Goal: Use online tool/utility: Use online tool/utility

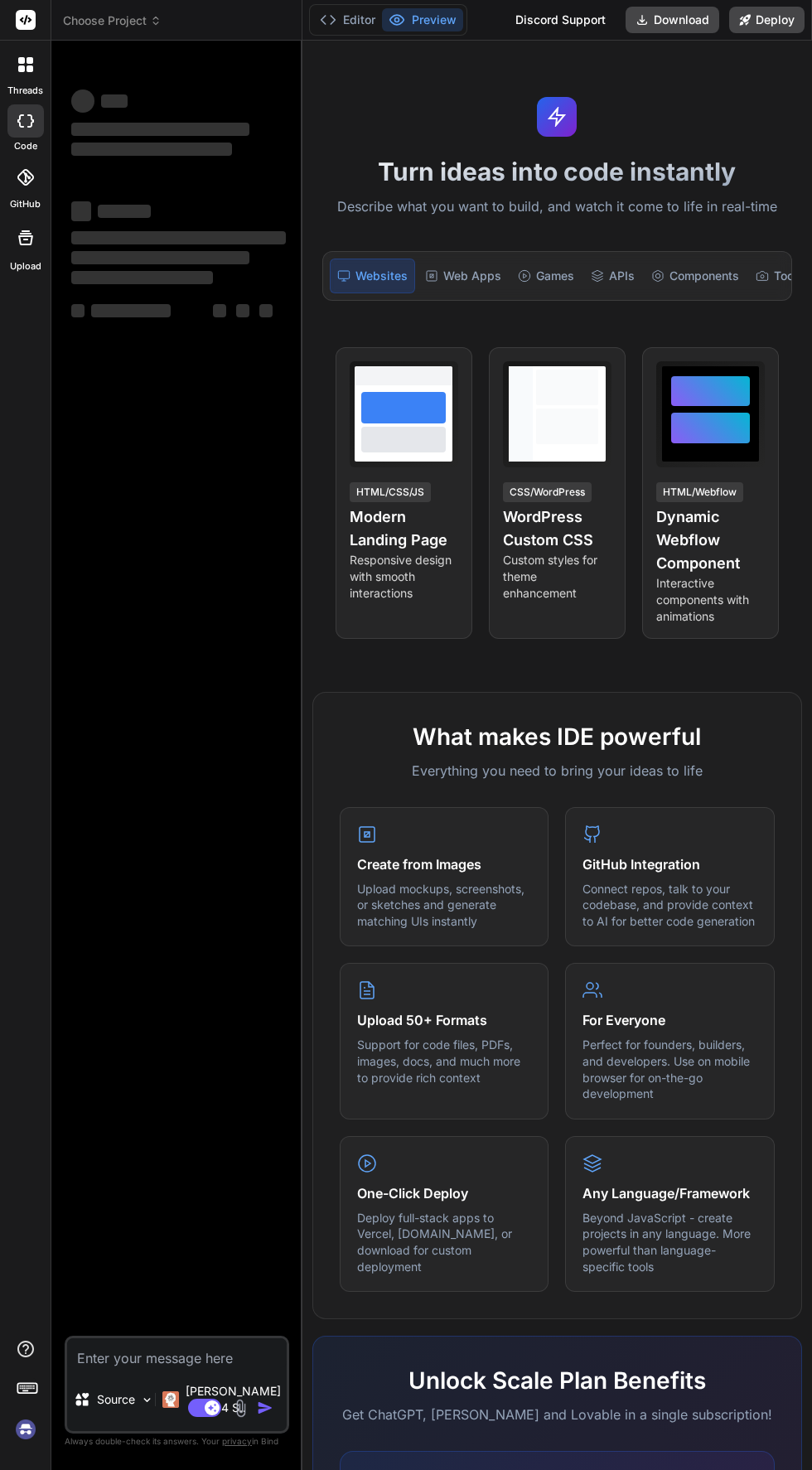
type textarea "x"
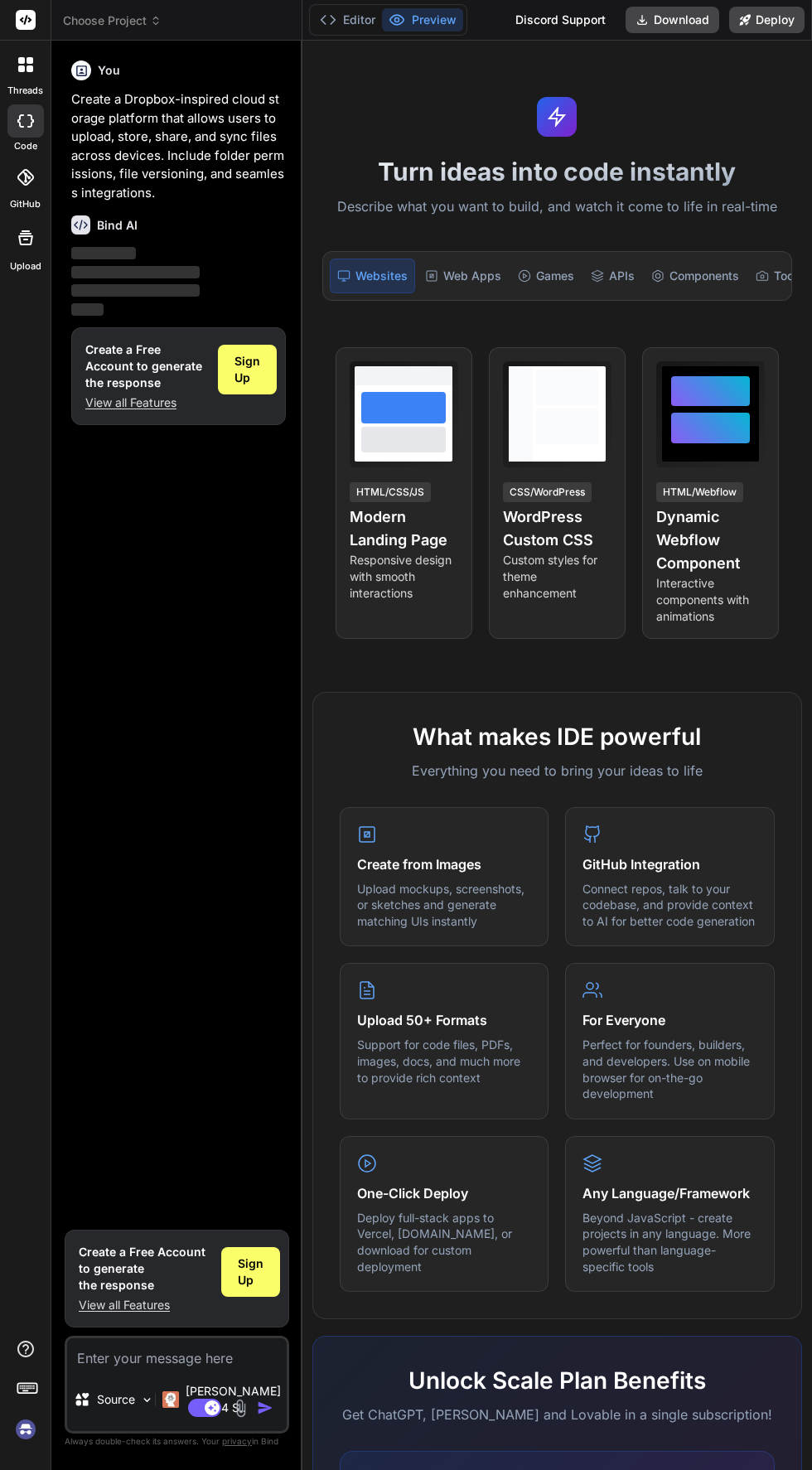
scroll to position [126, 0]
click at [29, 1443] on img at bounding box center [26, 1430] width 28 height 29
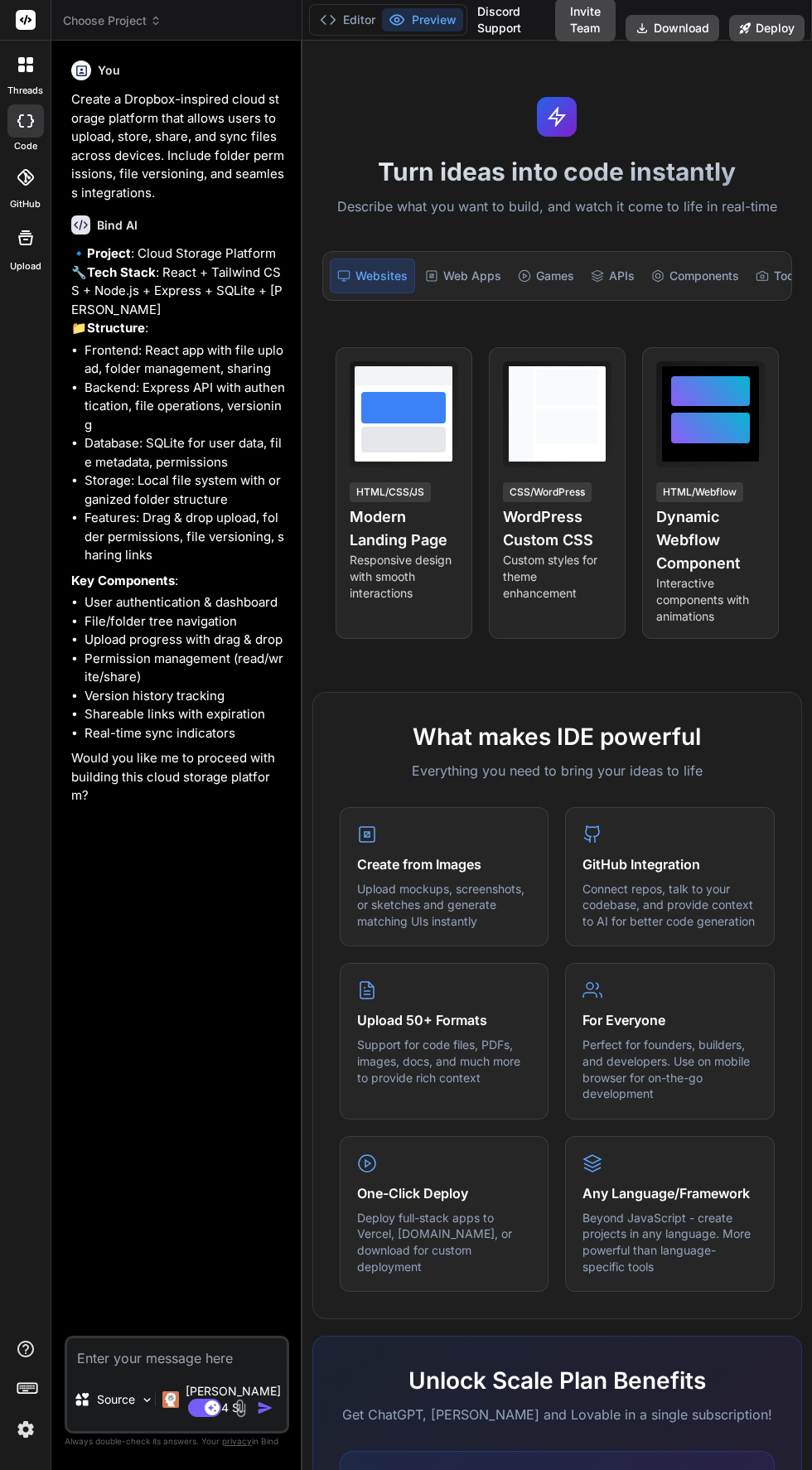
click at [28, 1422] on img at bounding box center [26, 1430] width 28 height 29
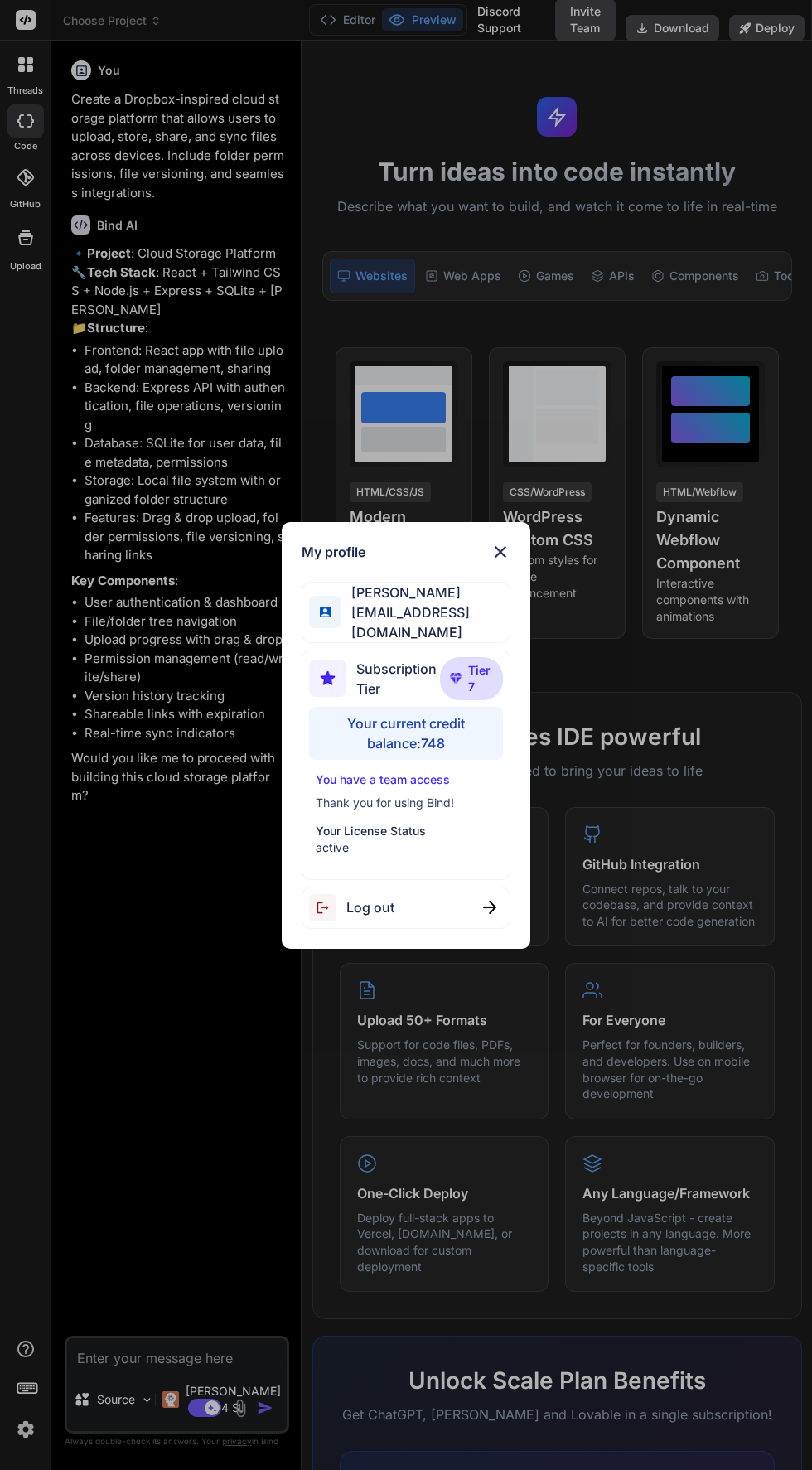
click at [500, 552] on img at bounding box center [500, 551] width 20 height 20
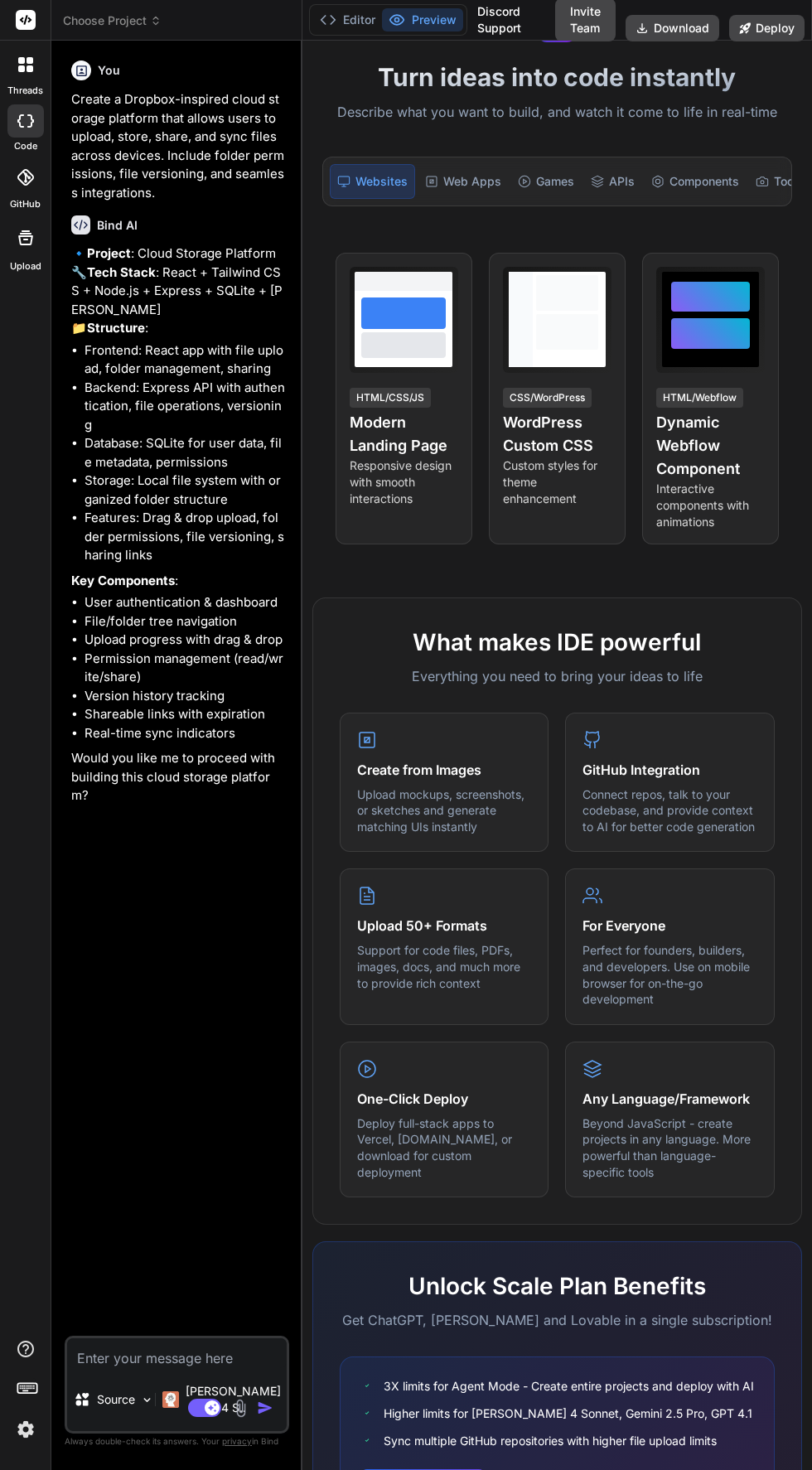
scroll to position [0, 0]
click at [98, 29] on span "Choose Project" at bounding box center [112, 20] width 99 height 16
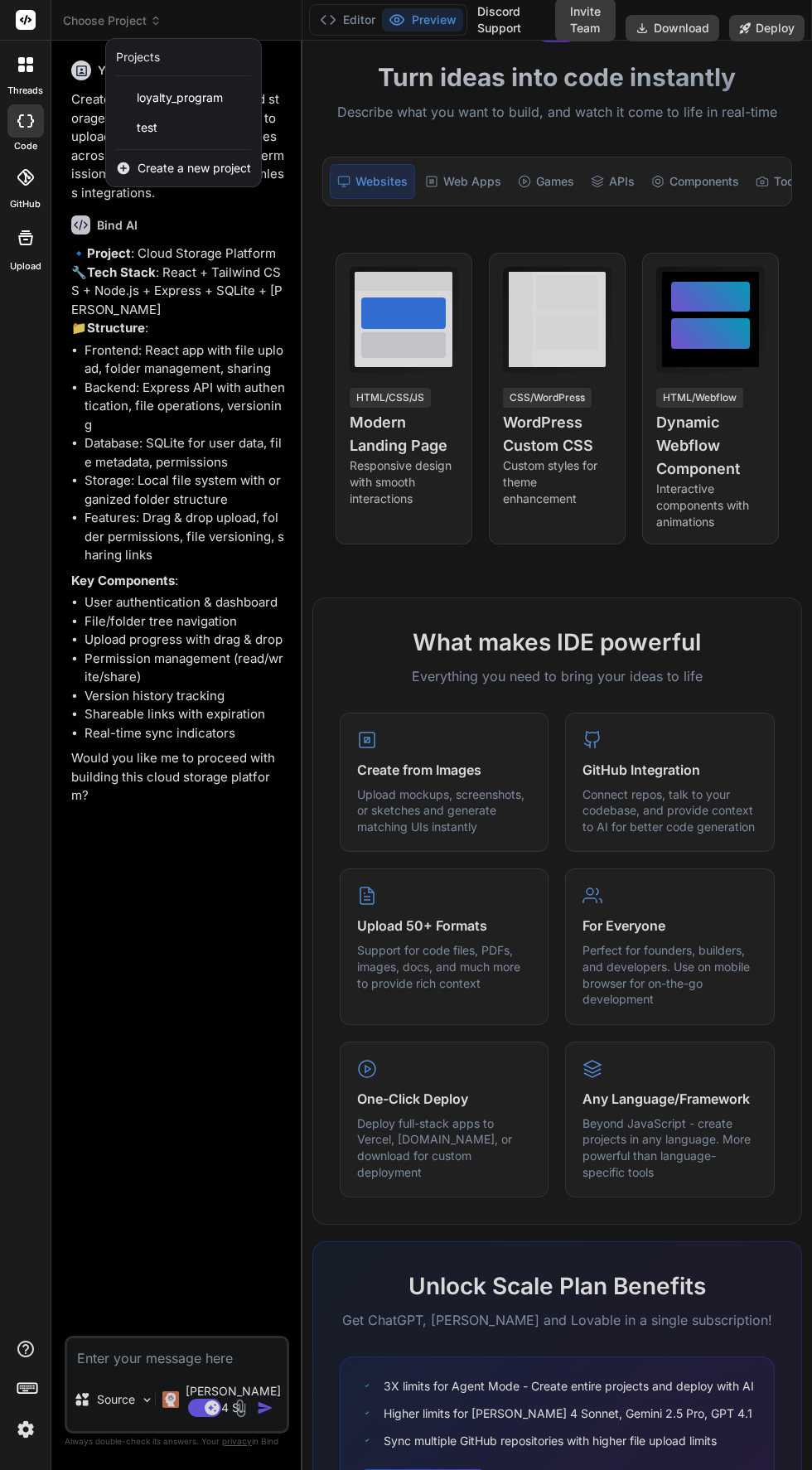
click at [150, 89] on span "loyalty_program" at bounding box center [179, 97] width 86 height 16
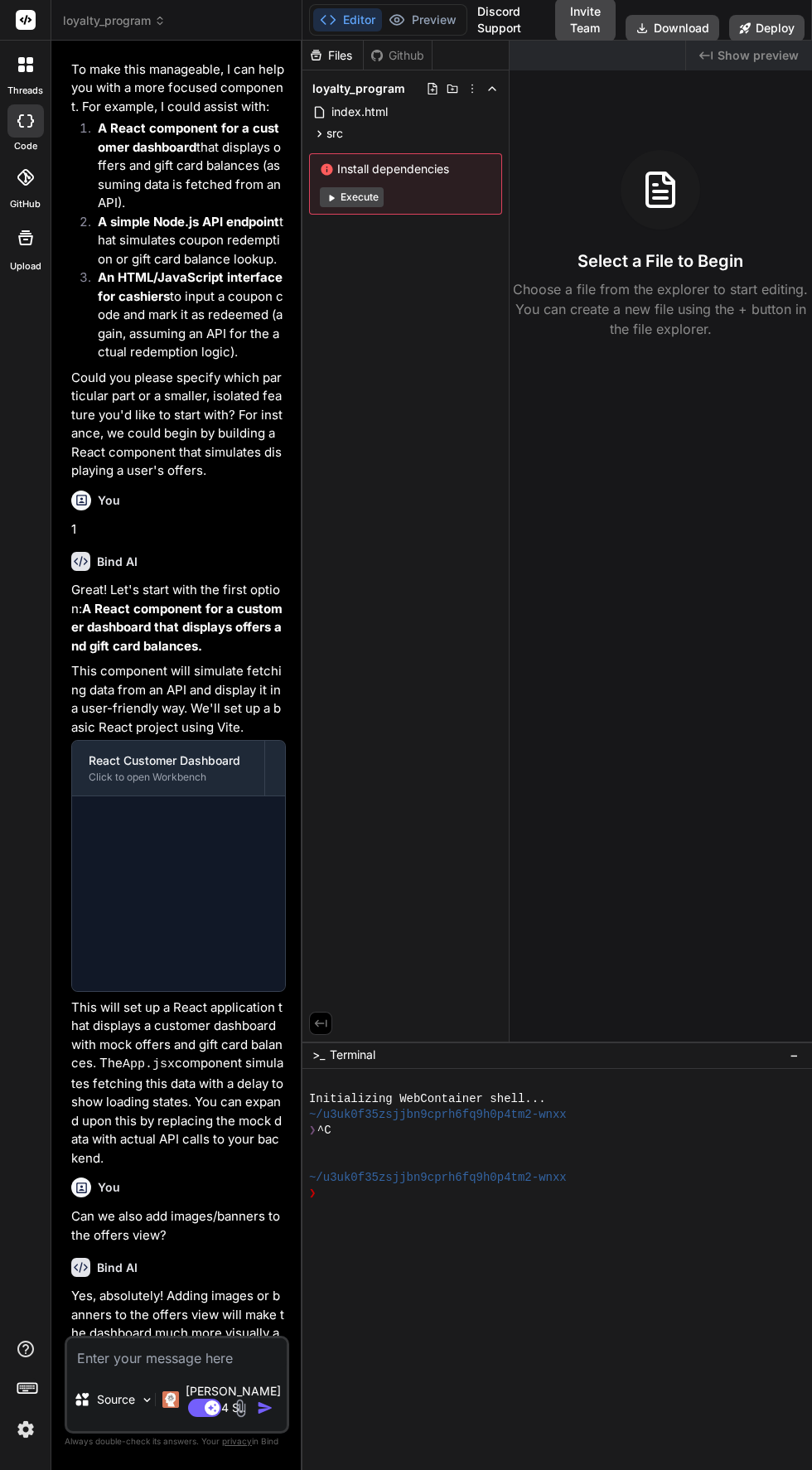
scroll to position [852, 0]
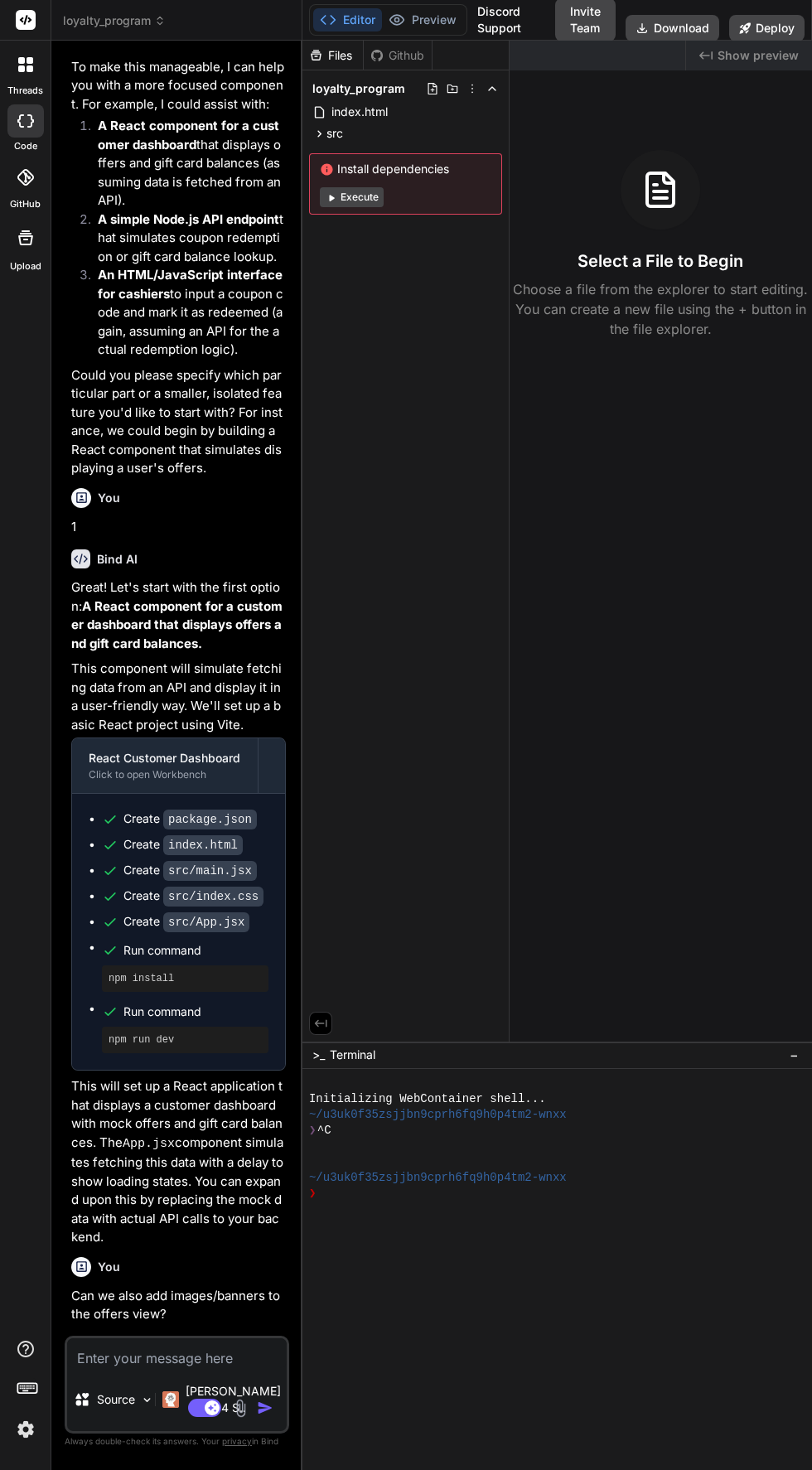
click at [17, 1425] on img at bounding box center [26, 1430] width 28 height 29
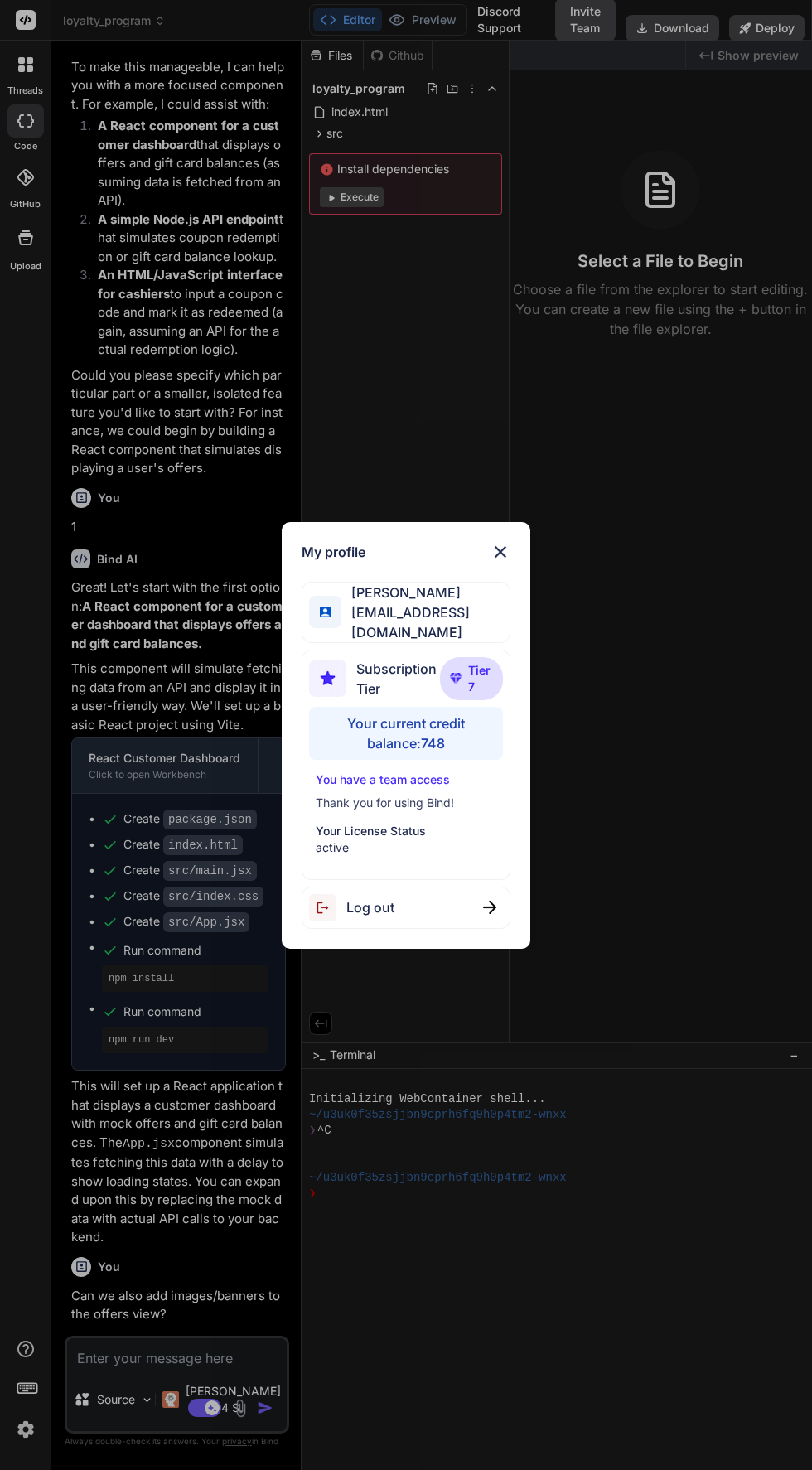
click at [409, 729] on div "Your current credit balance: 748" at bounding box center [405, 734] width 193 height 53
click at [406, 752] on div "Your current credit balance: 748" at bounding box center [405, 734] width 193 height 53
click at [501, 552] on img at bounding box center [500, 551] width 20 height 20
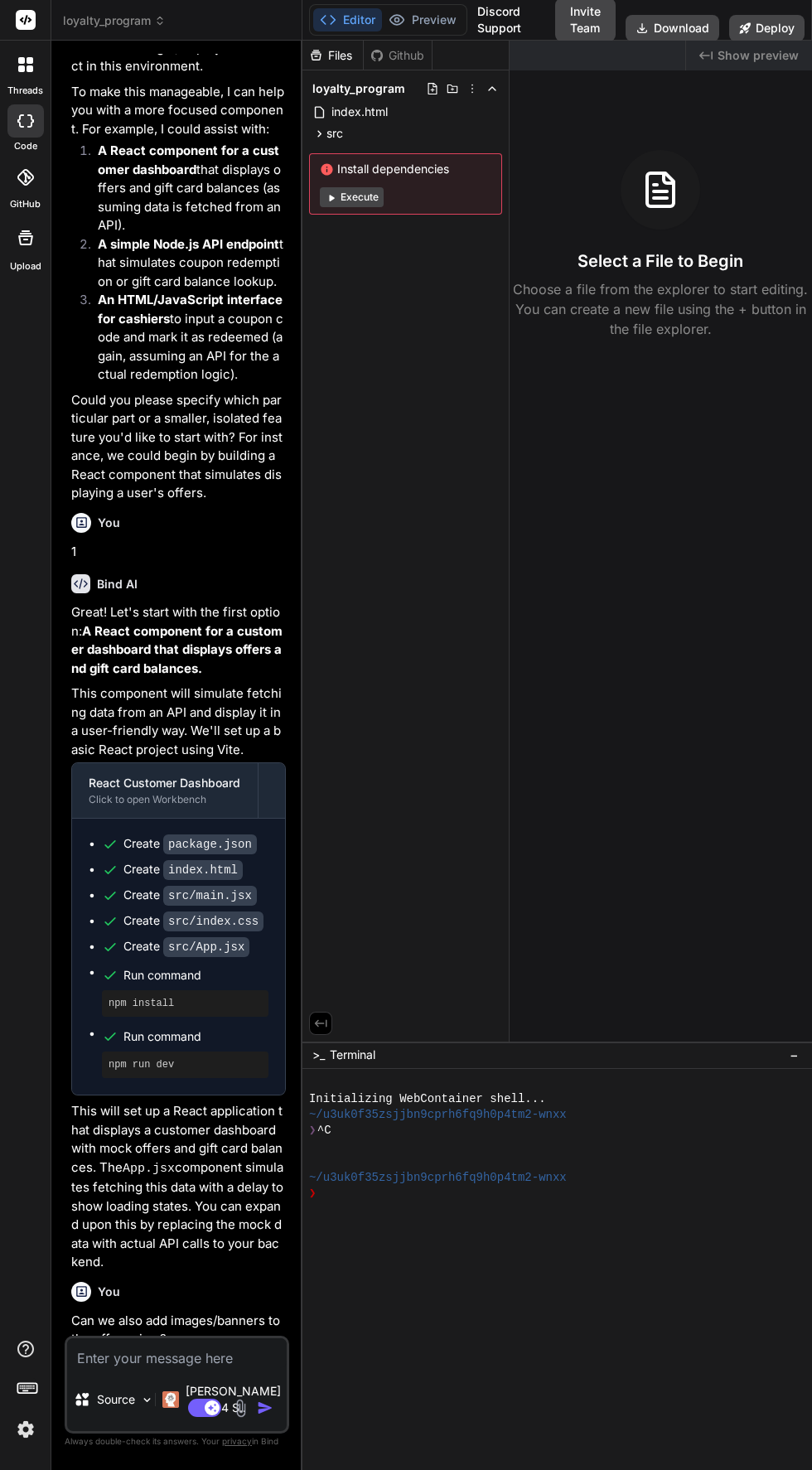
scroll to position [1264, 0]
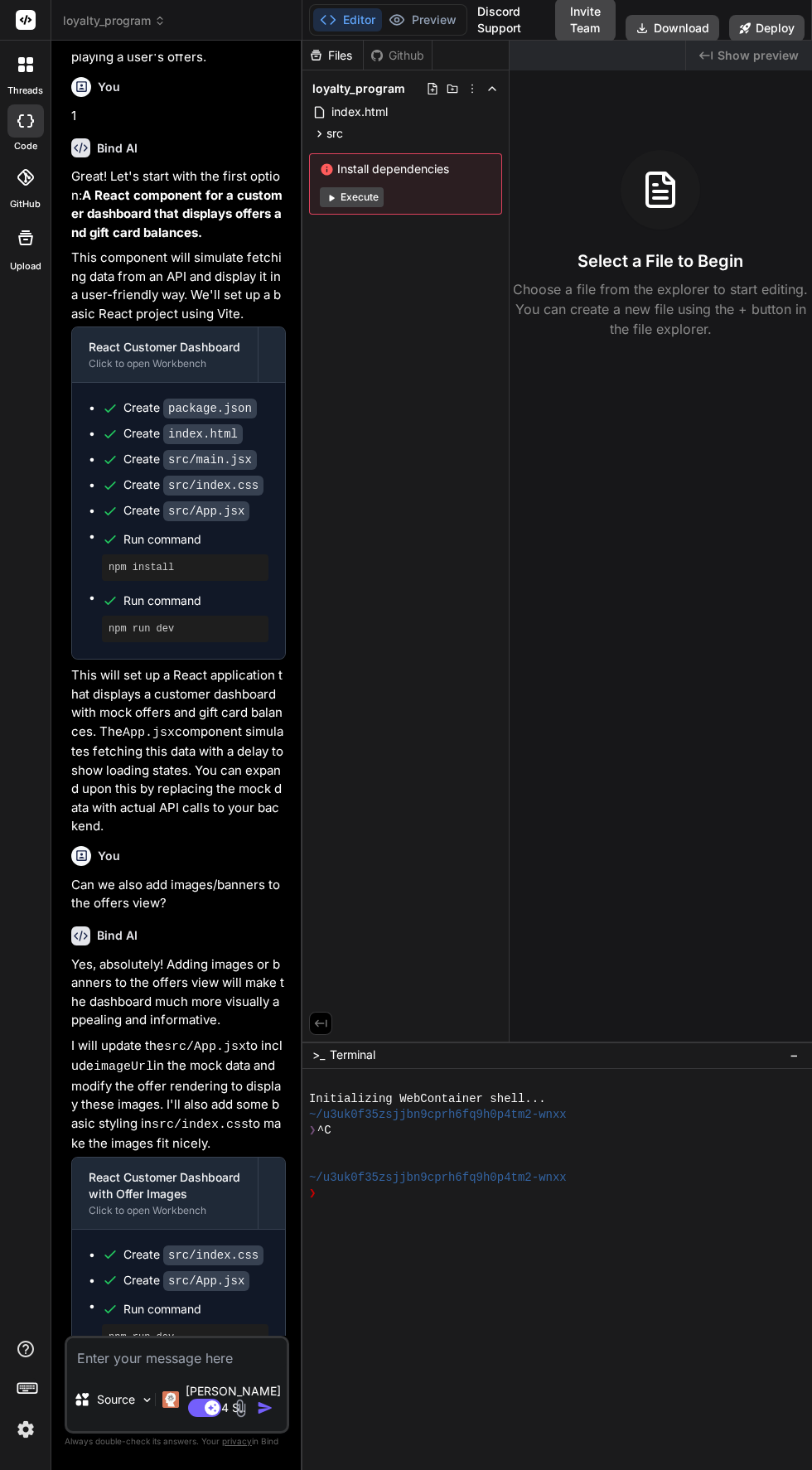
click at [21, 68] on icon at bounding box center [21, 68] width 7 height 7
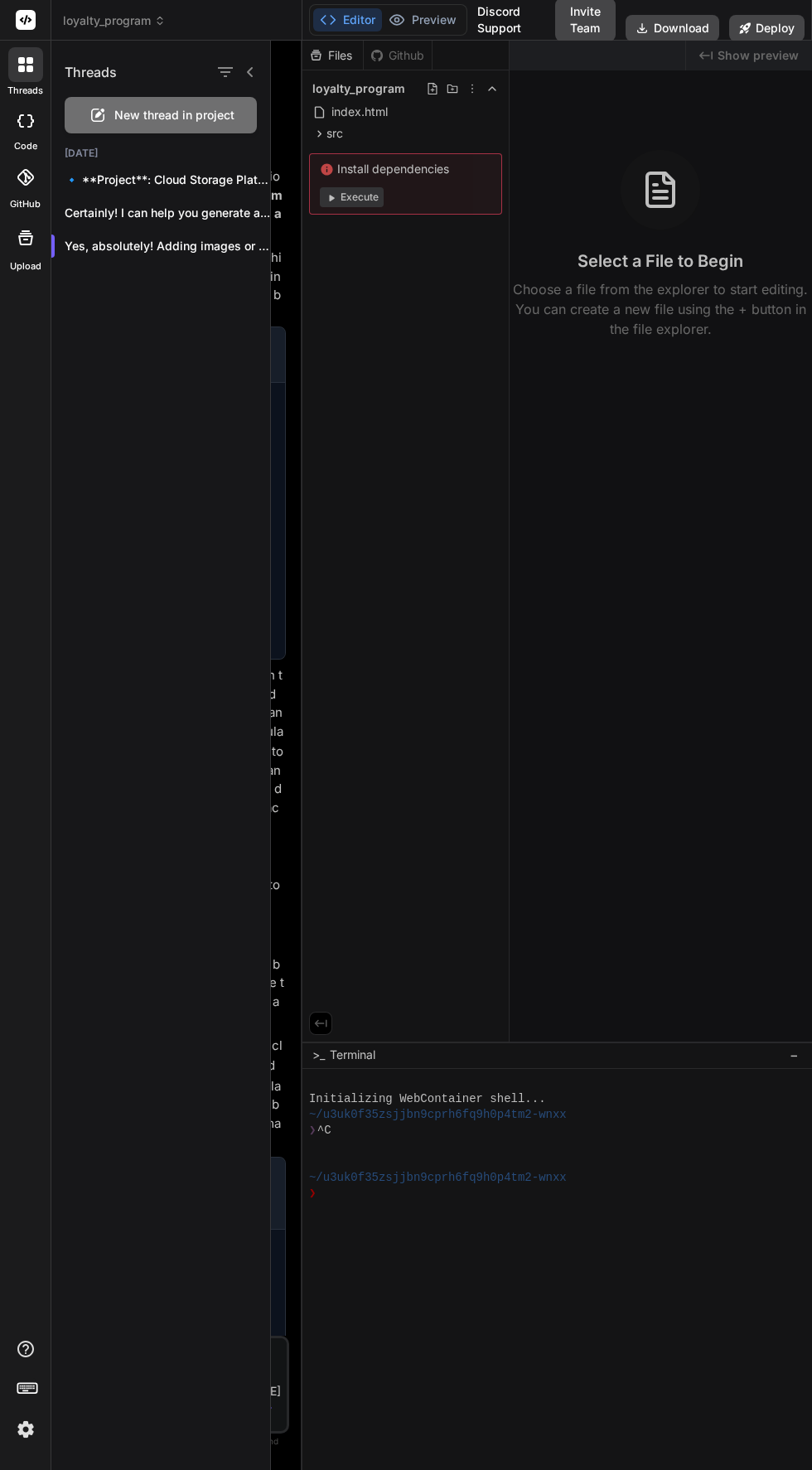
click at [25, 145] on label "code" at bounding box center [26, 146] width 23 height 14
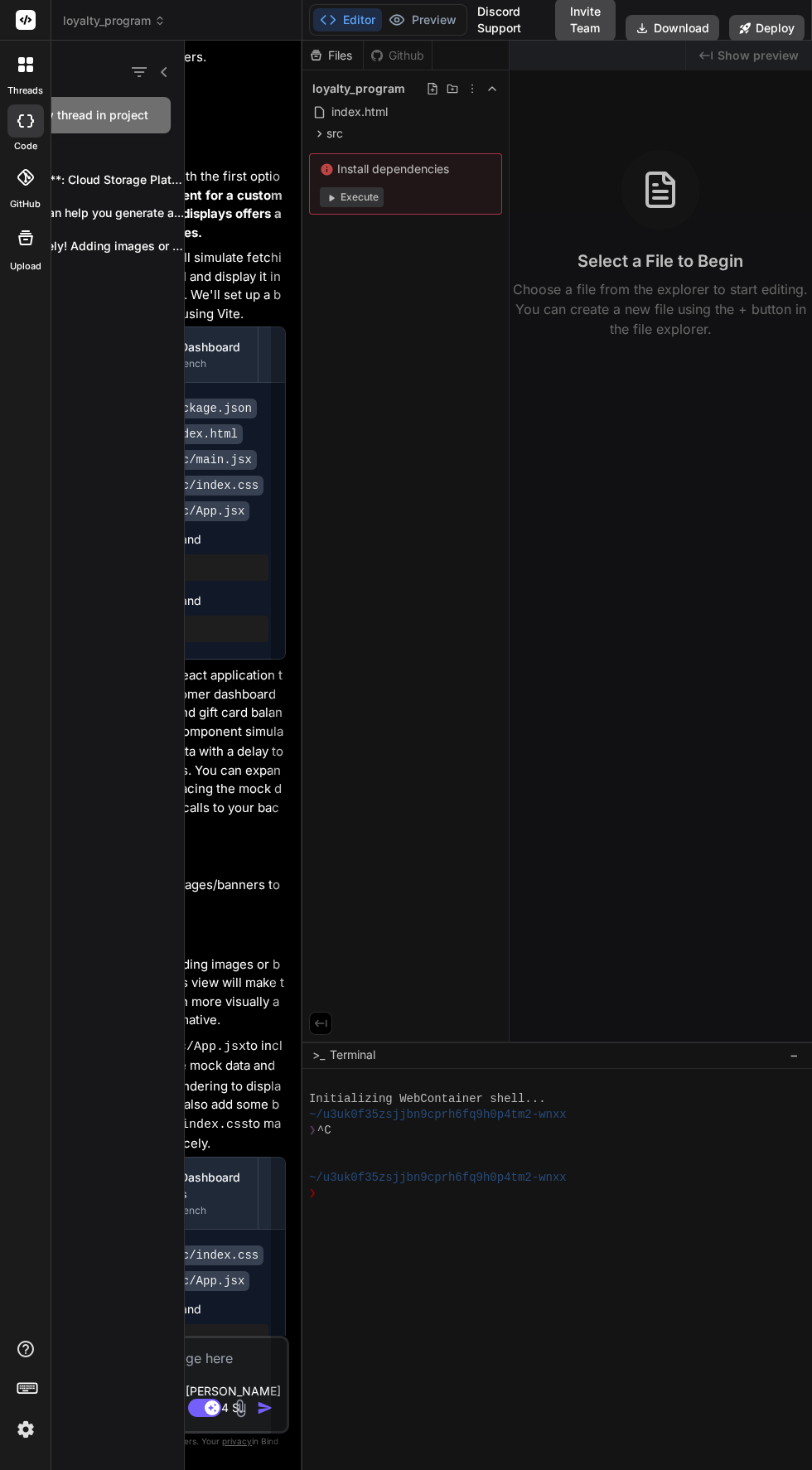
type textarea "x"
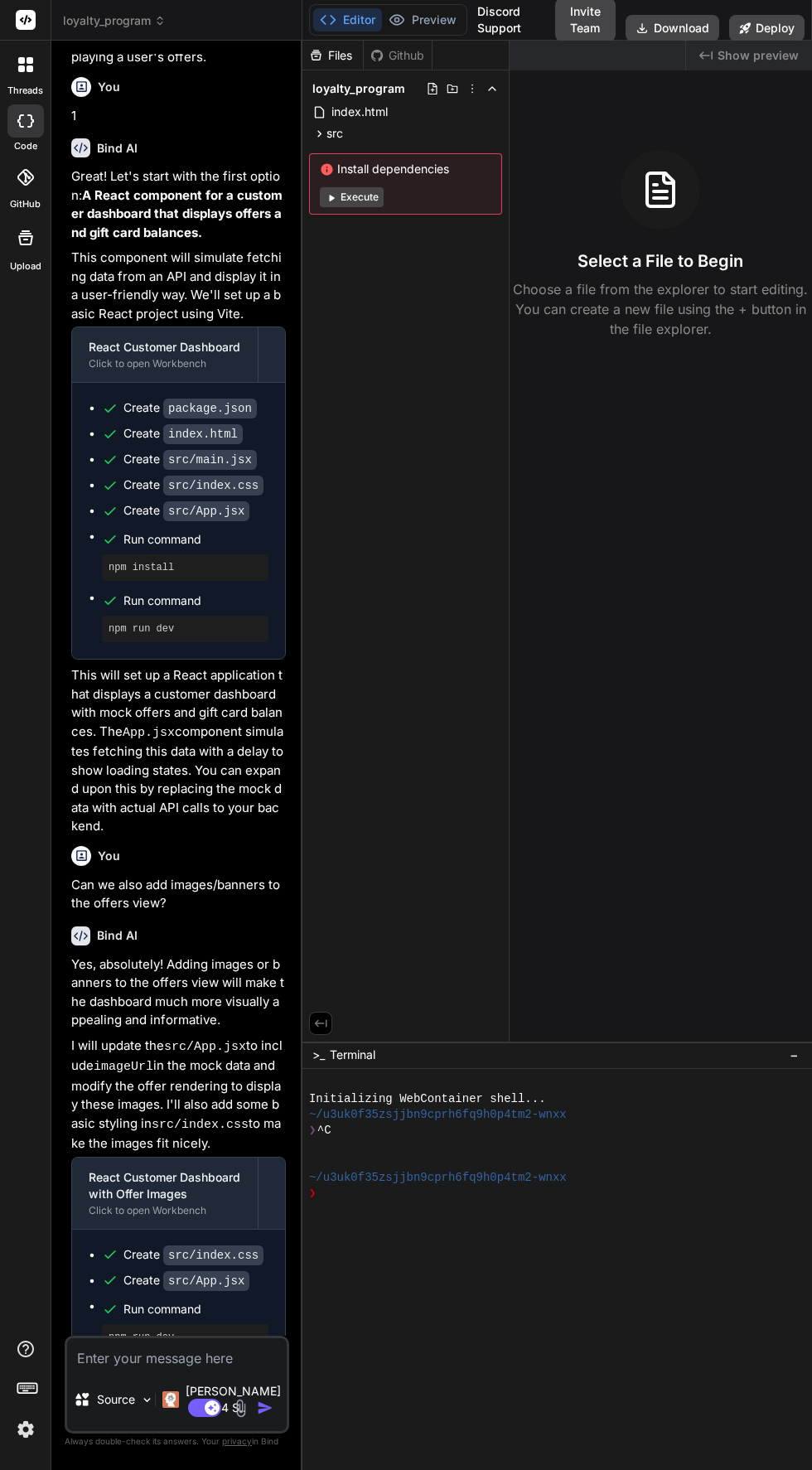
click at [3, 161] on div "GitHub" at bounding box center [25, 181] width 50 height 59
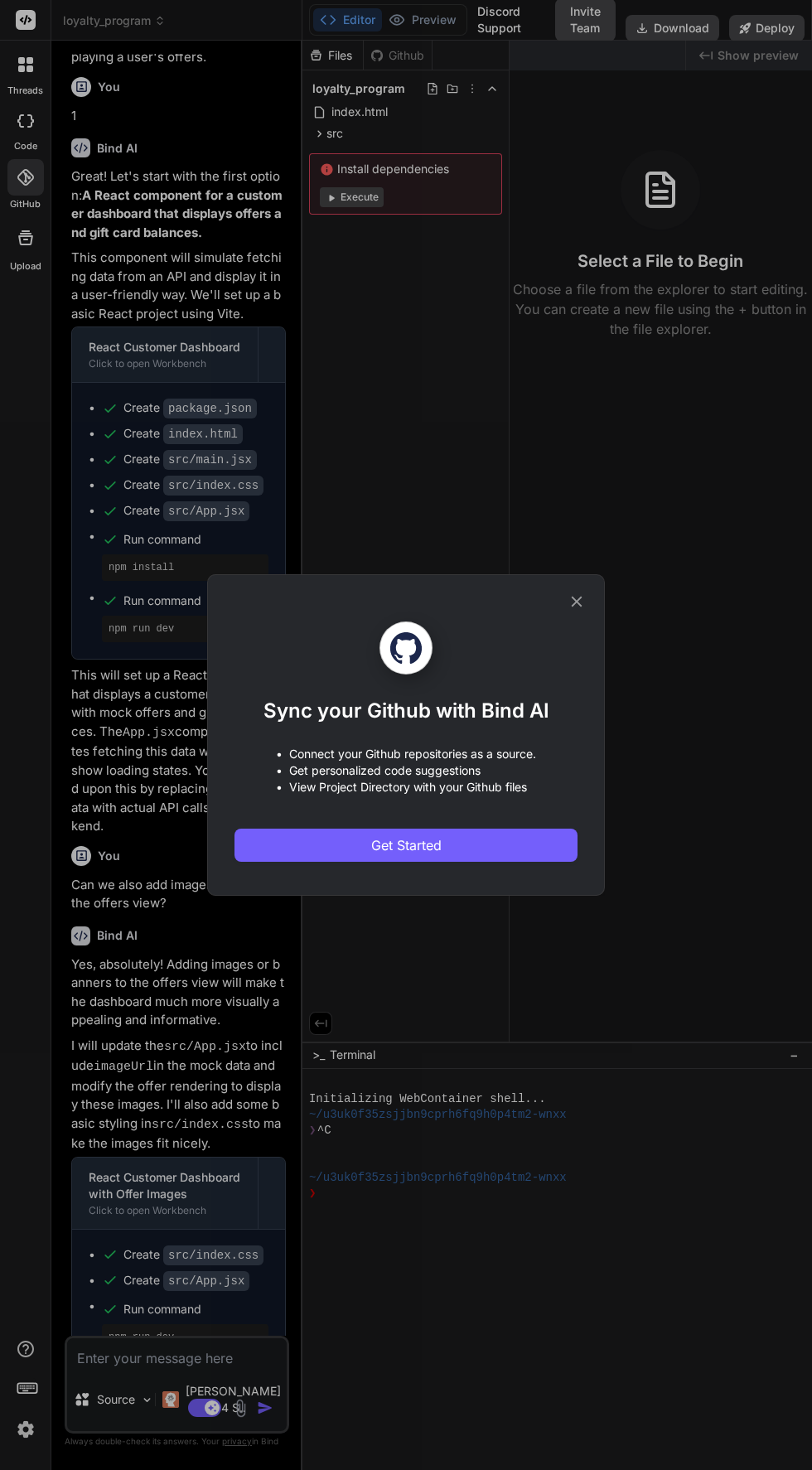
click at [576, 607] on icon at bounding box center [576, 601] width 10 height 10
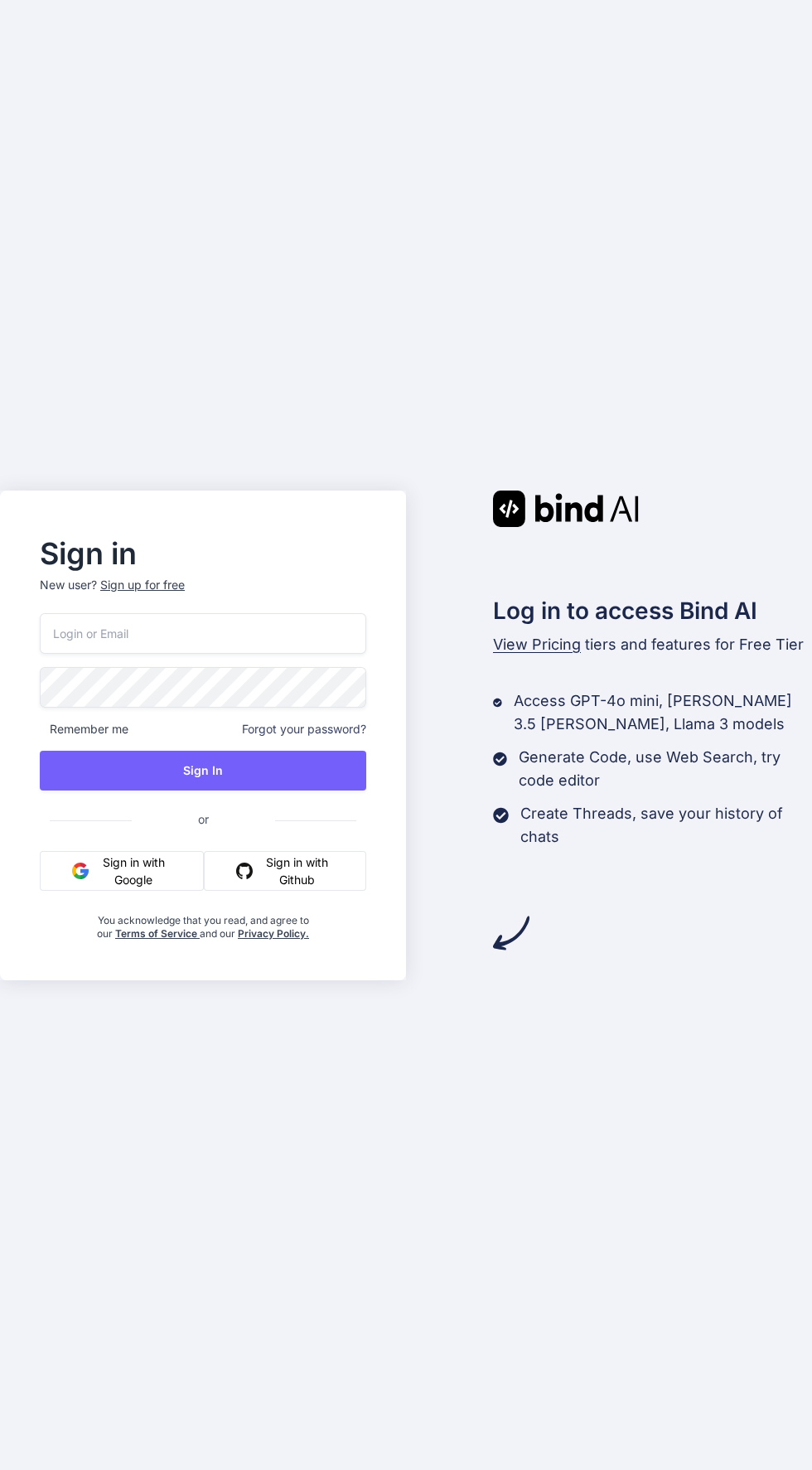
click at [68, 891] on button "Sign in with Google" at bounding box center [122, 871] width 164 height 40
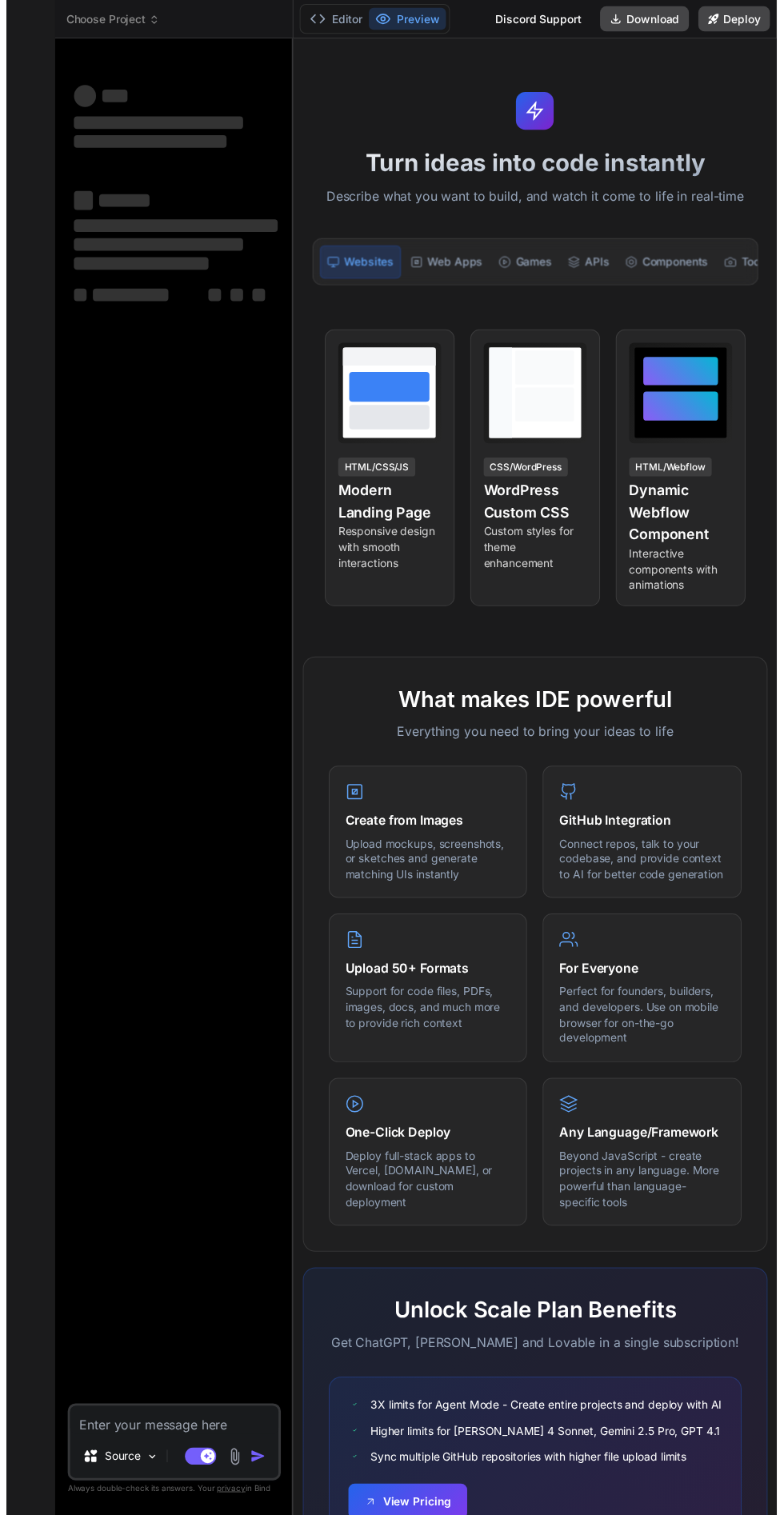
scroll to position [122, 0]
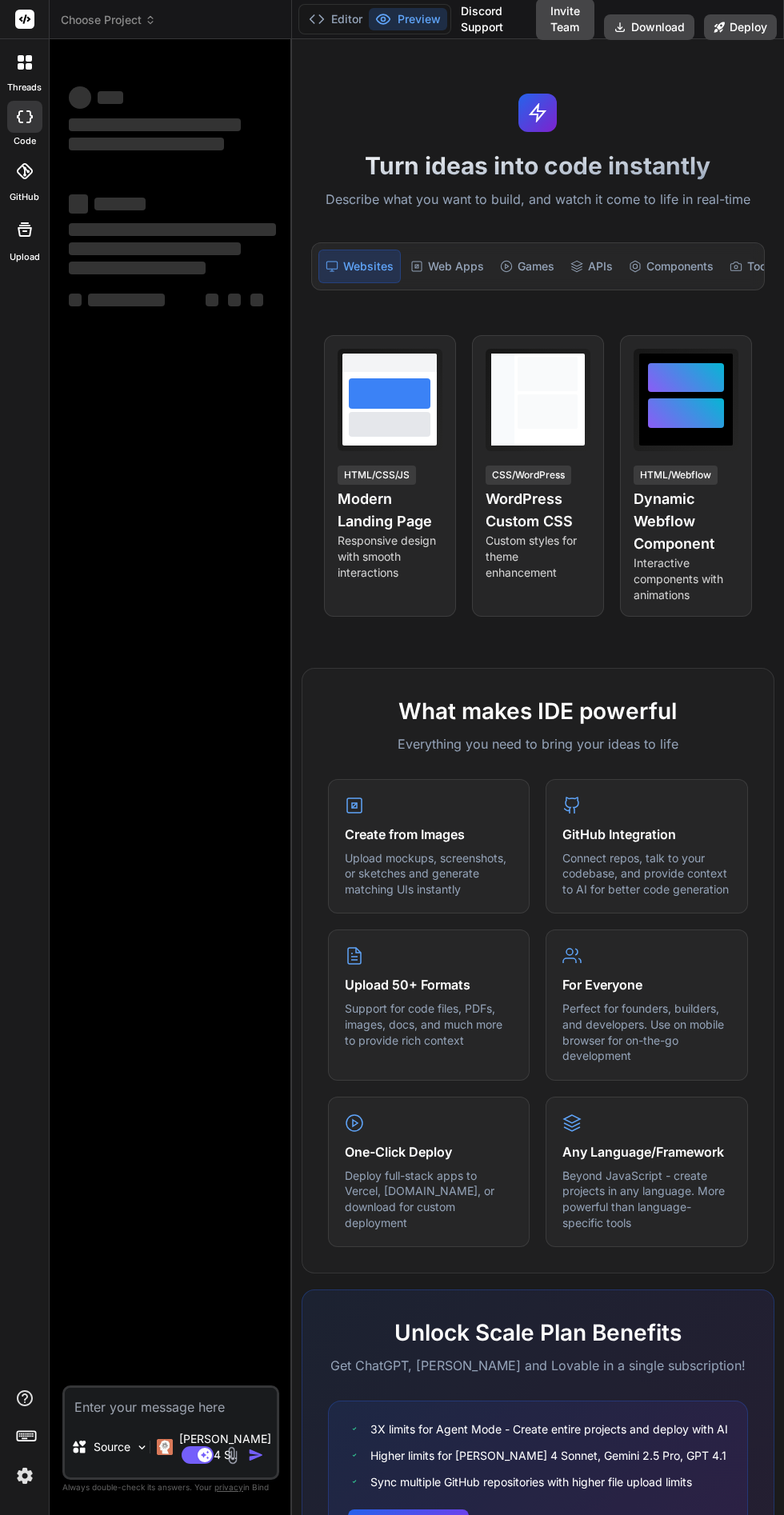
type textarea "x"
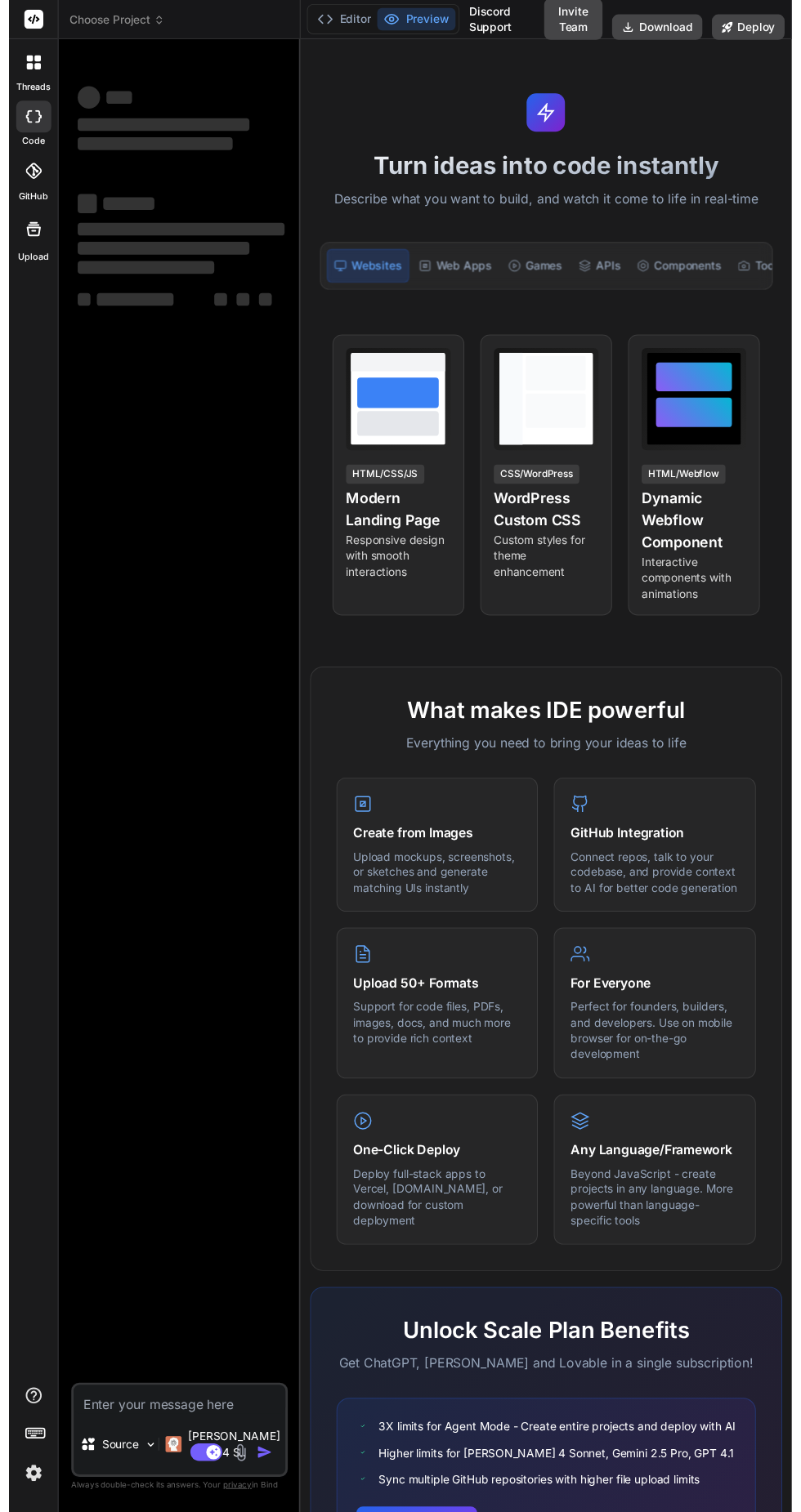
scroll to position [62, 0]
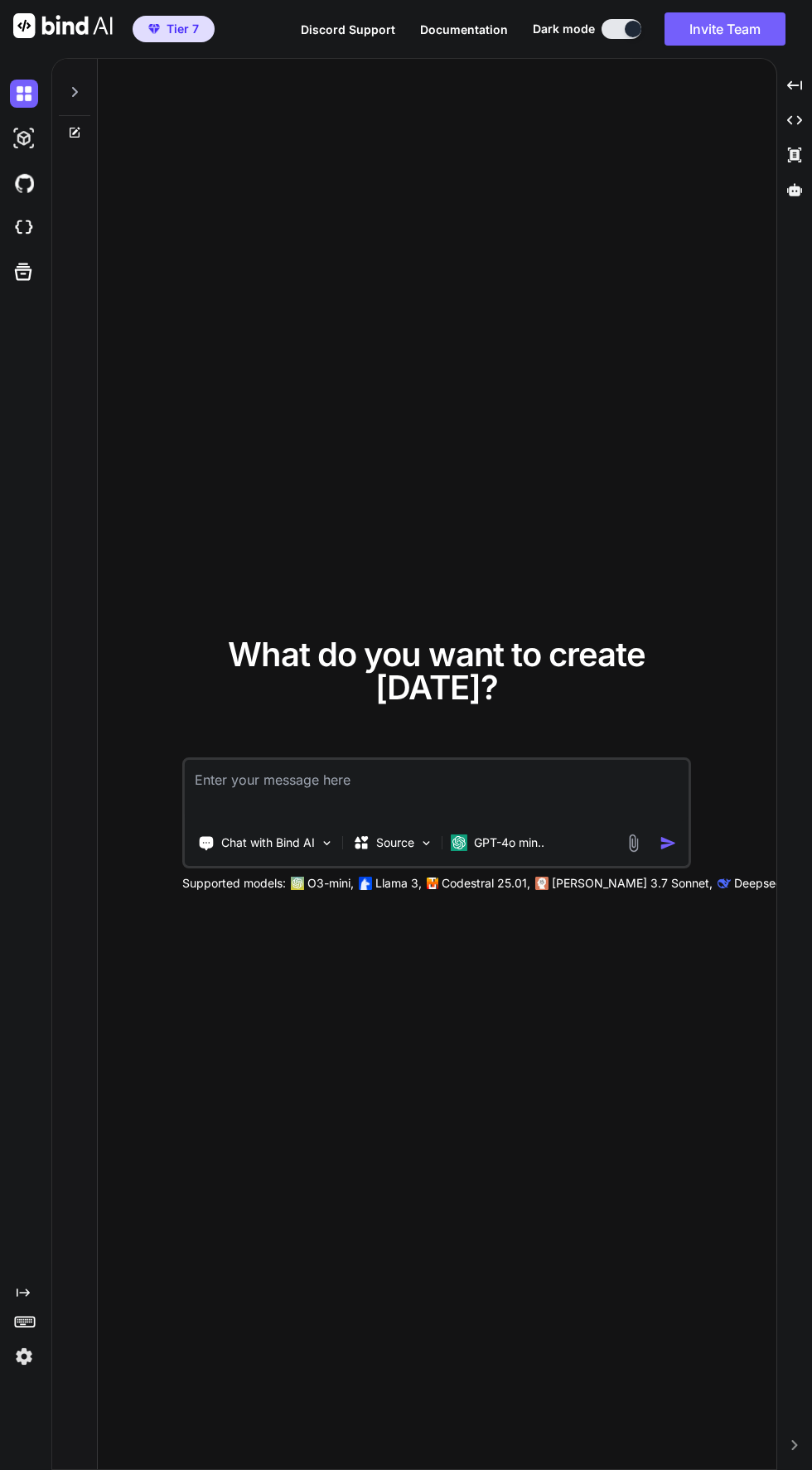
scroll to position [126, 0]
click at [20, 1347] on img at bounding box center [24, 1357] width 28 height 29
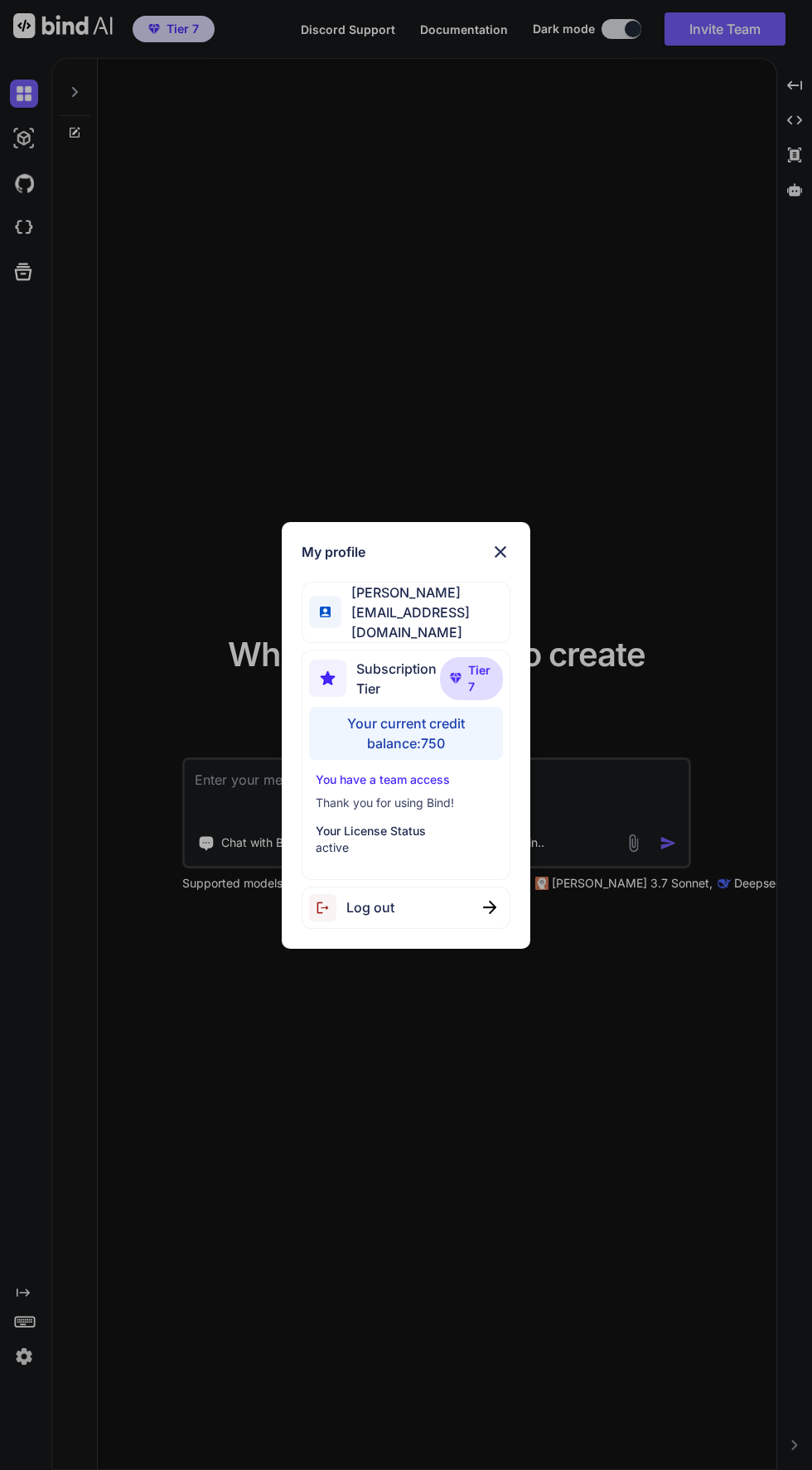
click at [548, 1171] on div "My profile Lasse Soininen lasse.soininen@oui-fi.com Subscription Tier Tier 7 Yo…" at bounding box center [406, 735] width 812 height 1470
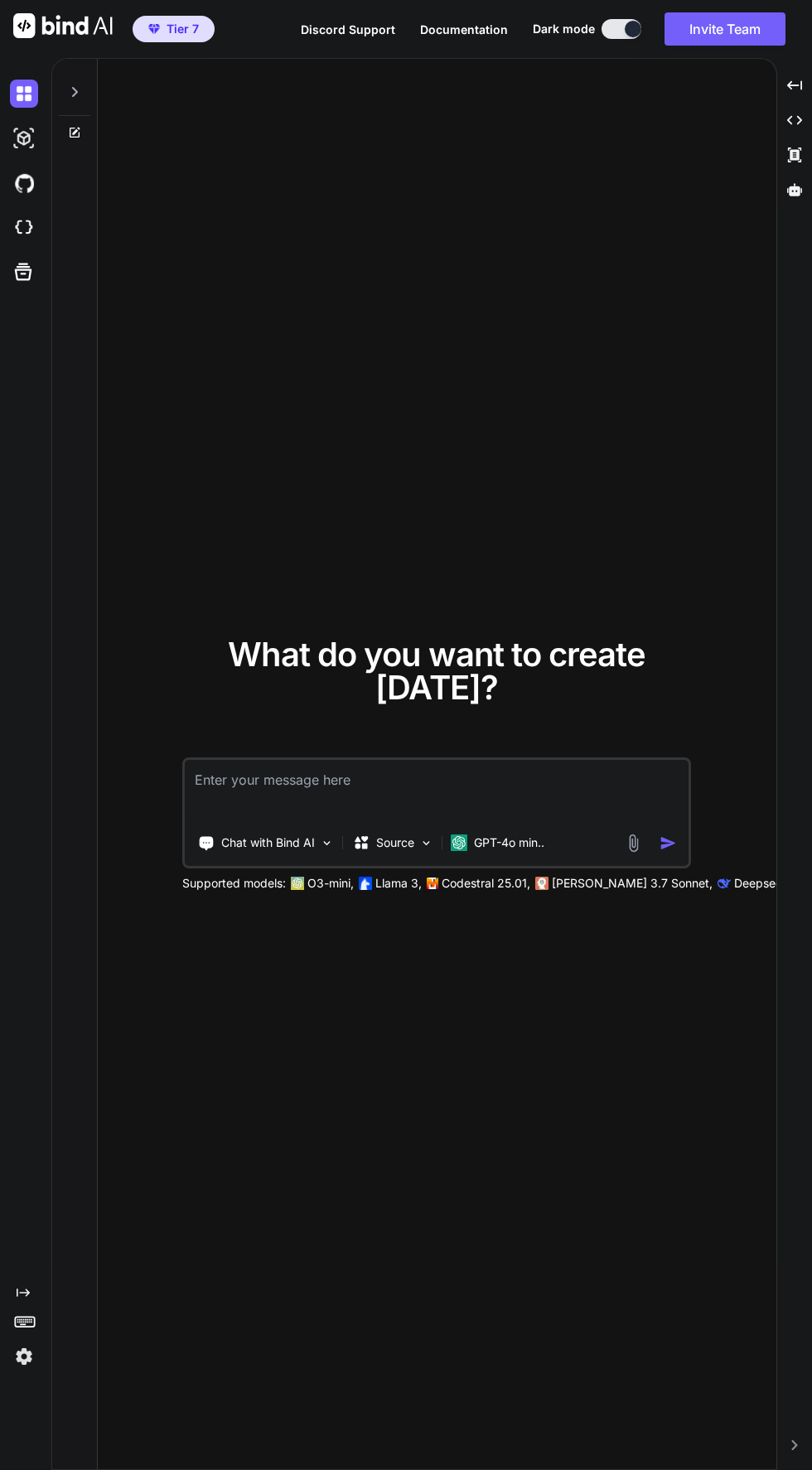
scroll to position [0, 0]
click at [74, 92] on icon at bounding box center [75, 92] width 13 height 13
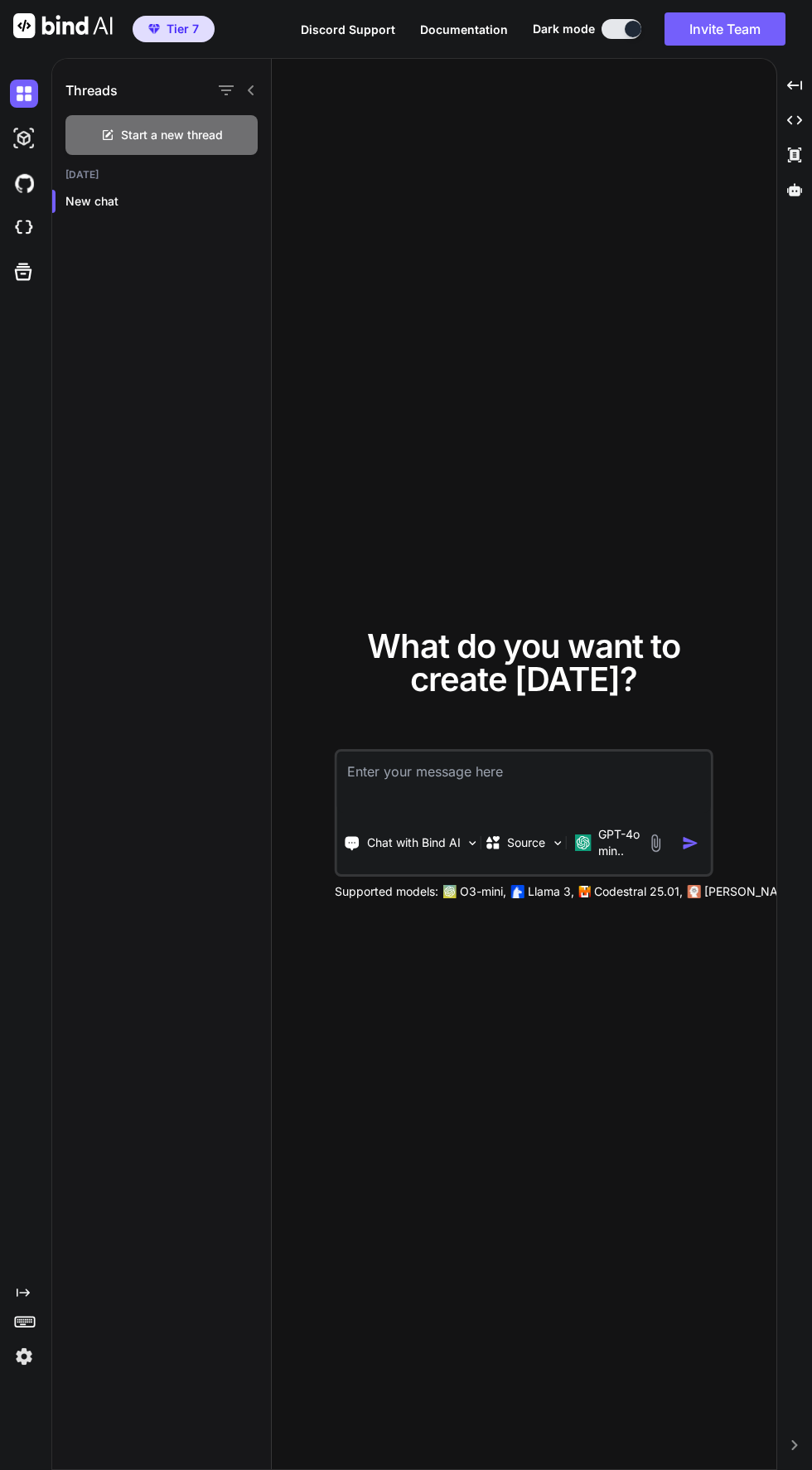
click at [17, 139] on img at bounding box center [24, 139] width 28 height 29
type textarea "x"
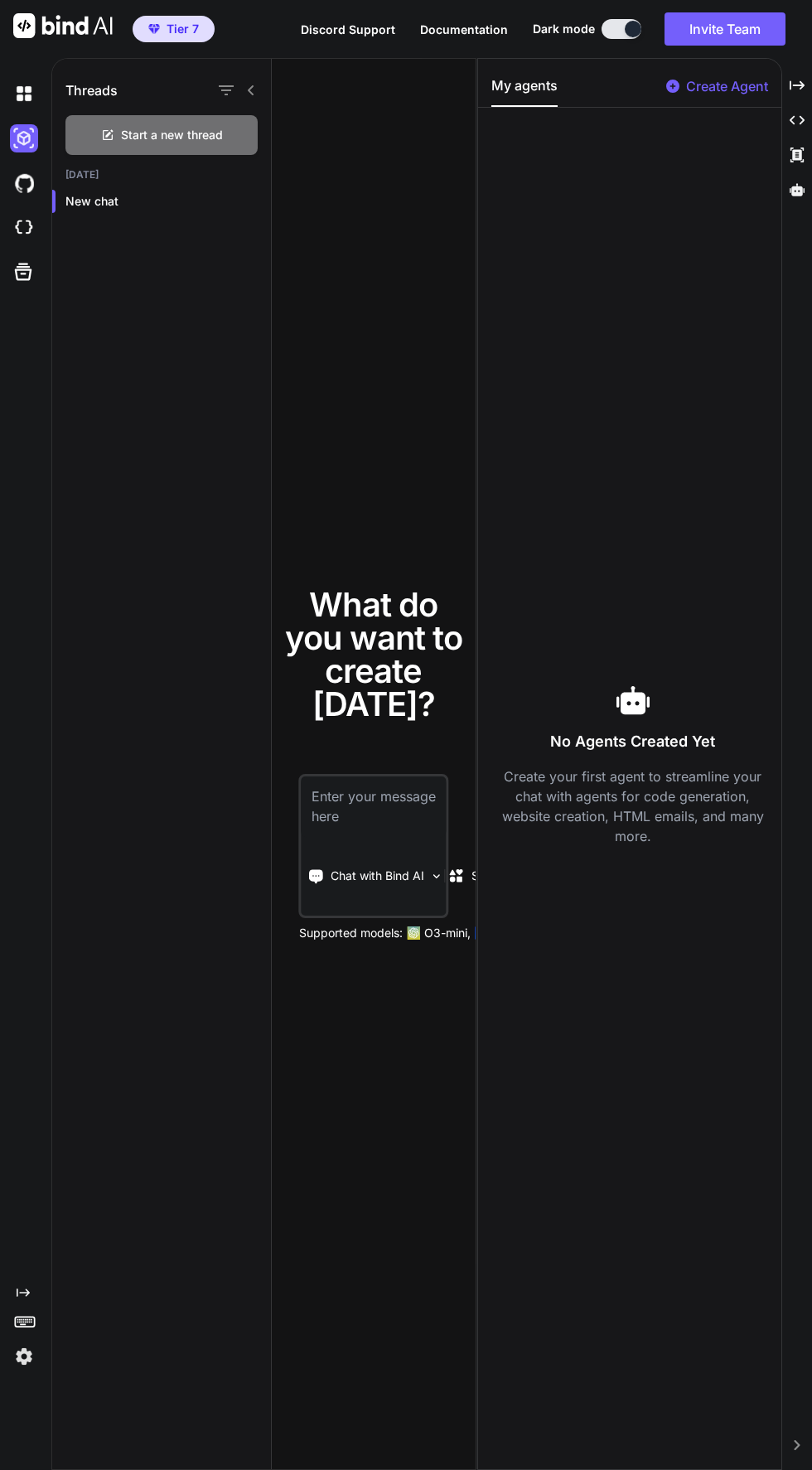
click at [25, 191] on img at bounding box center [24, 183] width 28 height 29
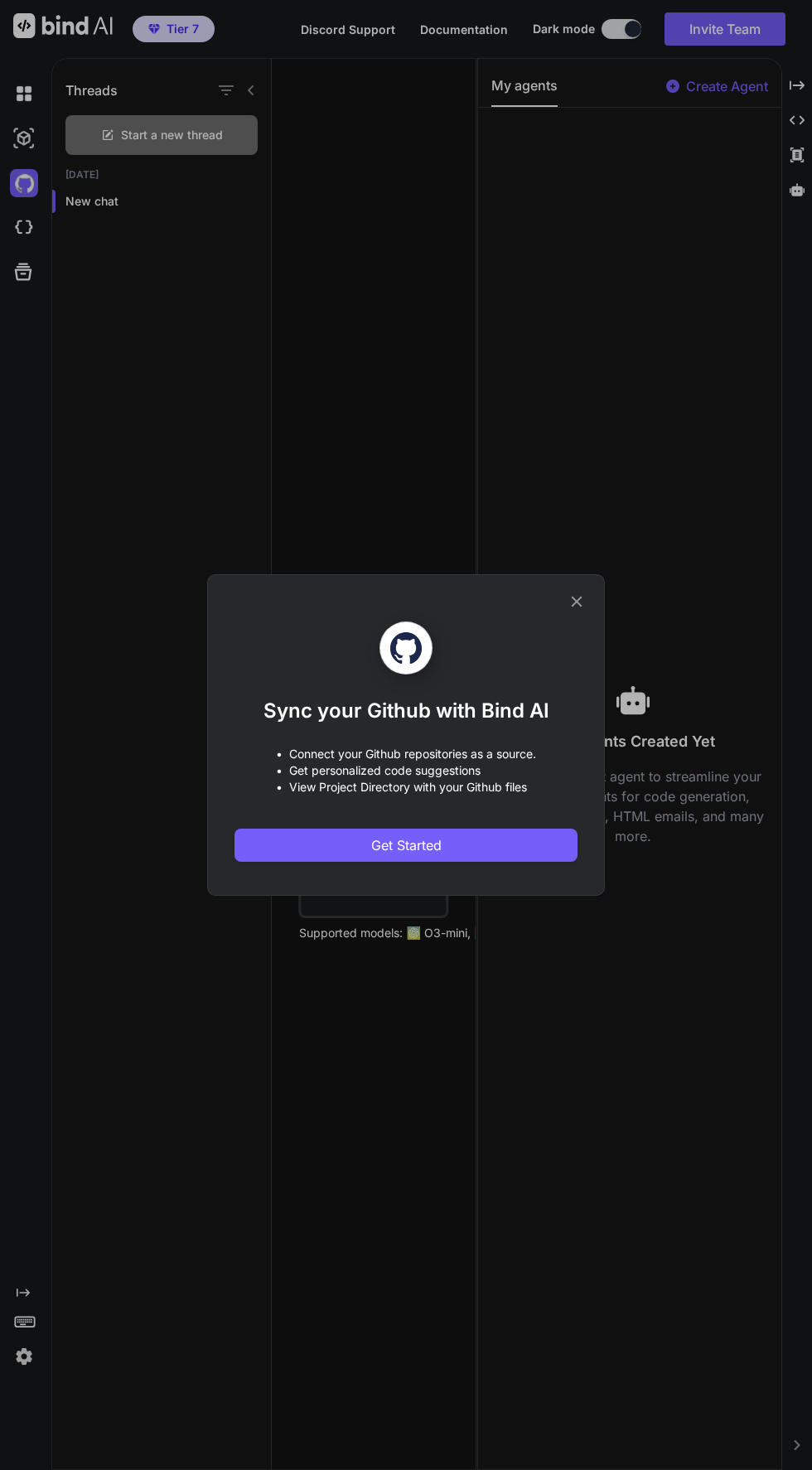
click at [576, 606] on icon at bounding box center [576, 601] width 18 height 18
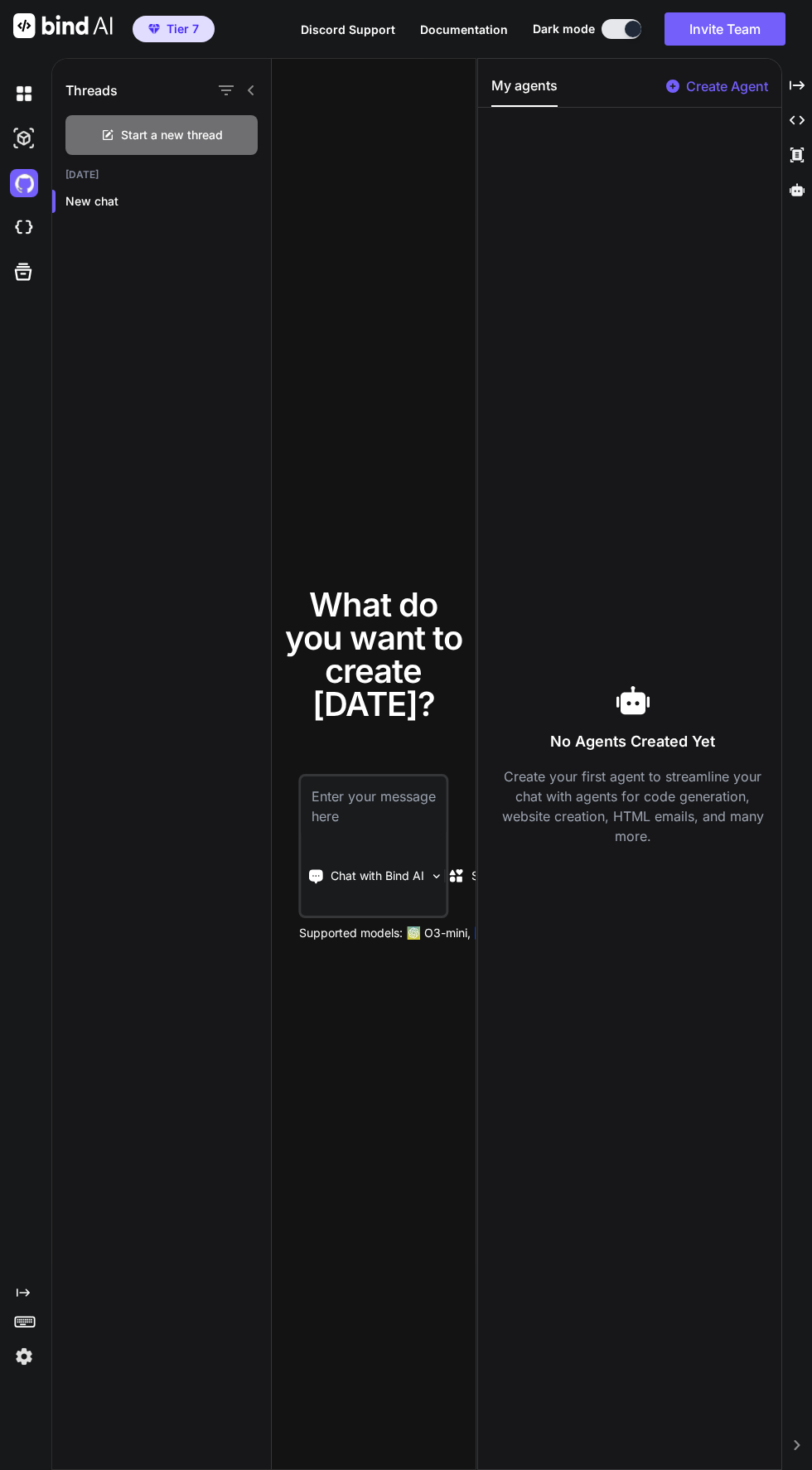
click at [28, 237] on img at bounding box center [24, 228] width 28 height 29
click at [23, 272] on icon at bounding box center [23, 272] width 23 height 23
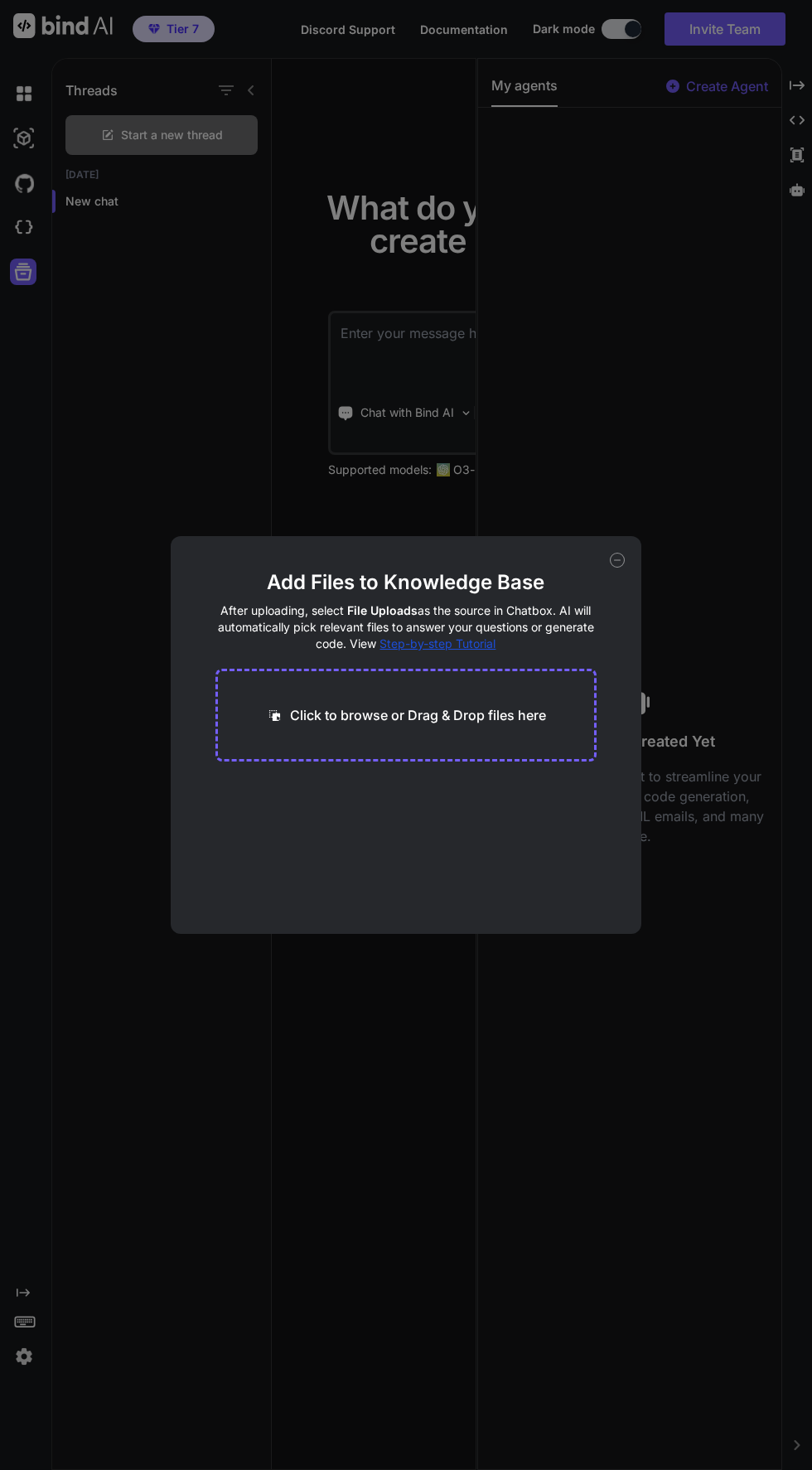
click at [618, 561] on icon at bounding box center [617, 561] width 6 height 0
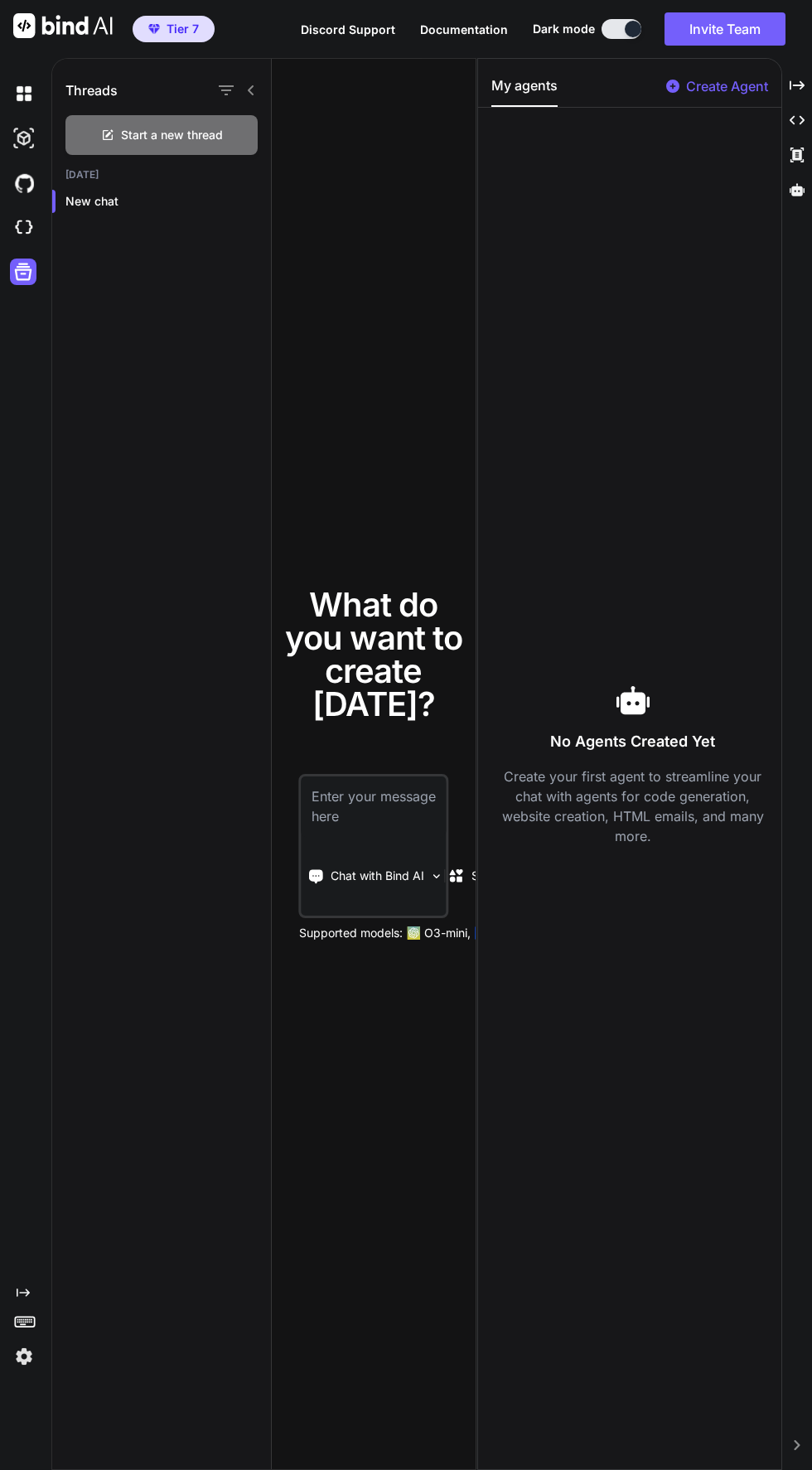
click at [175, 33] on span "Tier 7" at bounding box center [182, 29] width 32 height 16
click at [167, 19] on button "Tier 7" at bounding box center [174, 29] width 82 height 27
click at [189, 36] on span "Tier 7" at bounding box center [182, 29] width 32 height 16
click at [188, 26] on span "Tier 7" at bounding box center [182, 29] width 32 height 16
click at [169, 30] on span "Tier 7" at bounding box center [182, 29] width 32 height 16
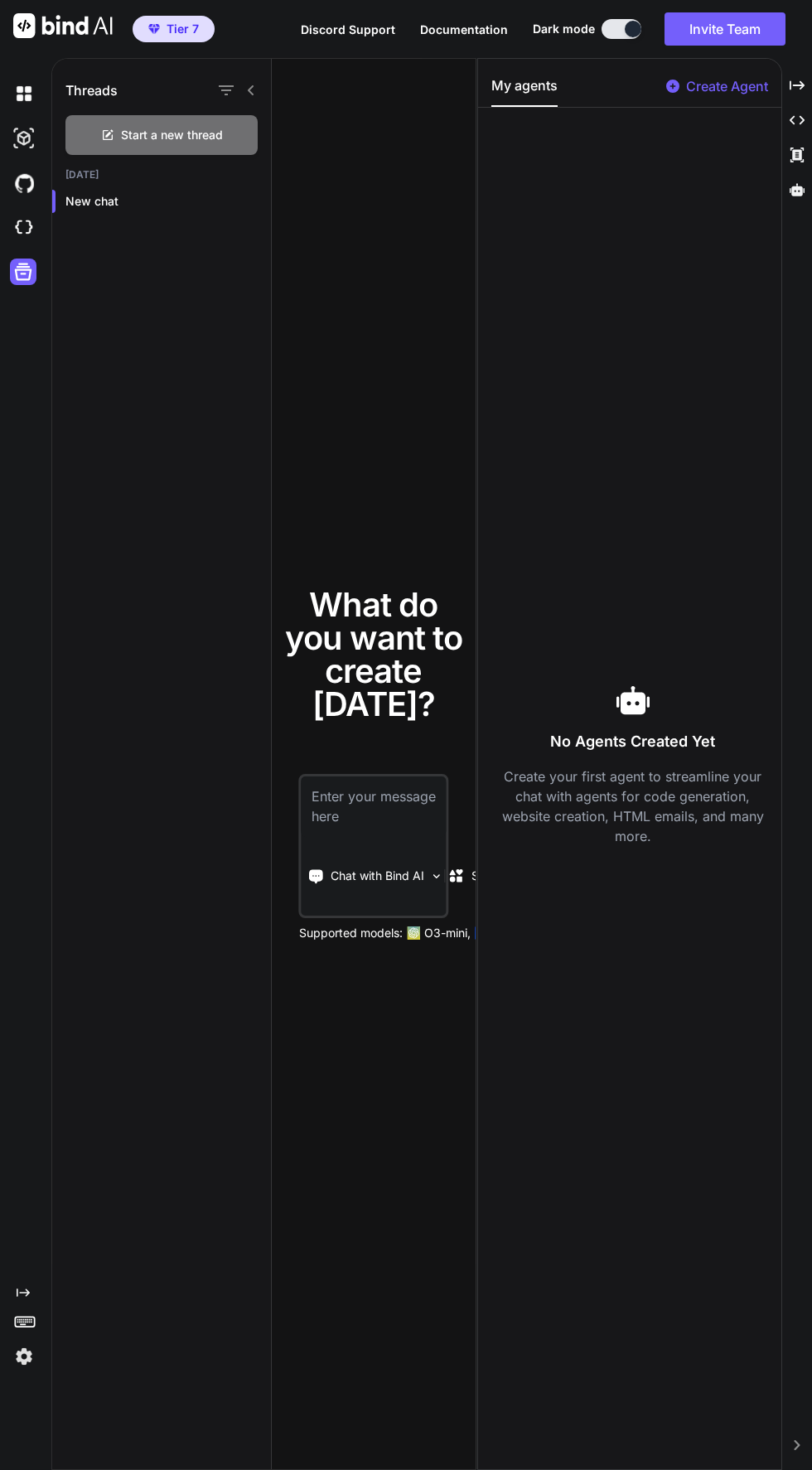
click at [803, 128] on div "Created with Pixso." at bounding box center [796, 121] width 16 height 29
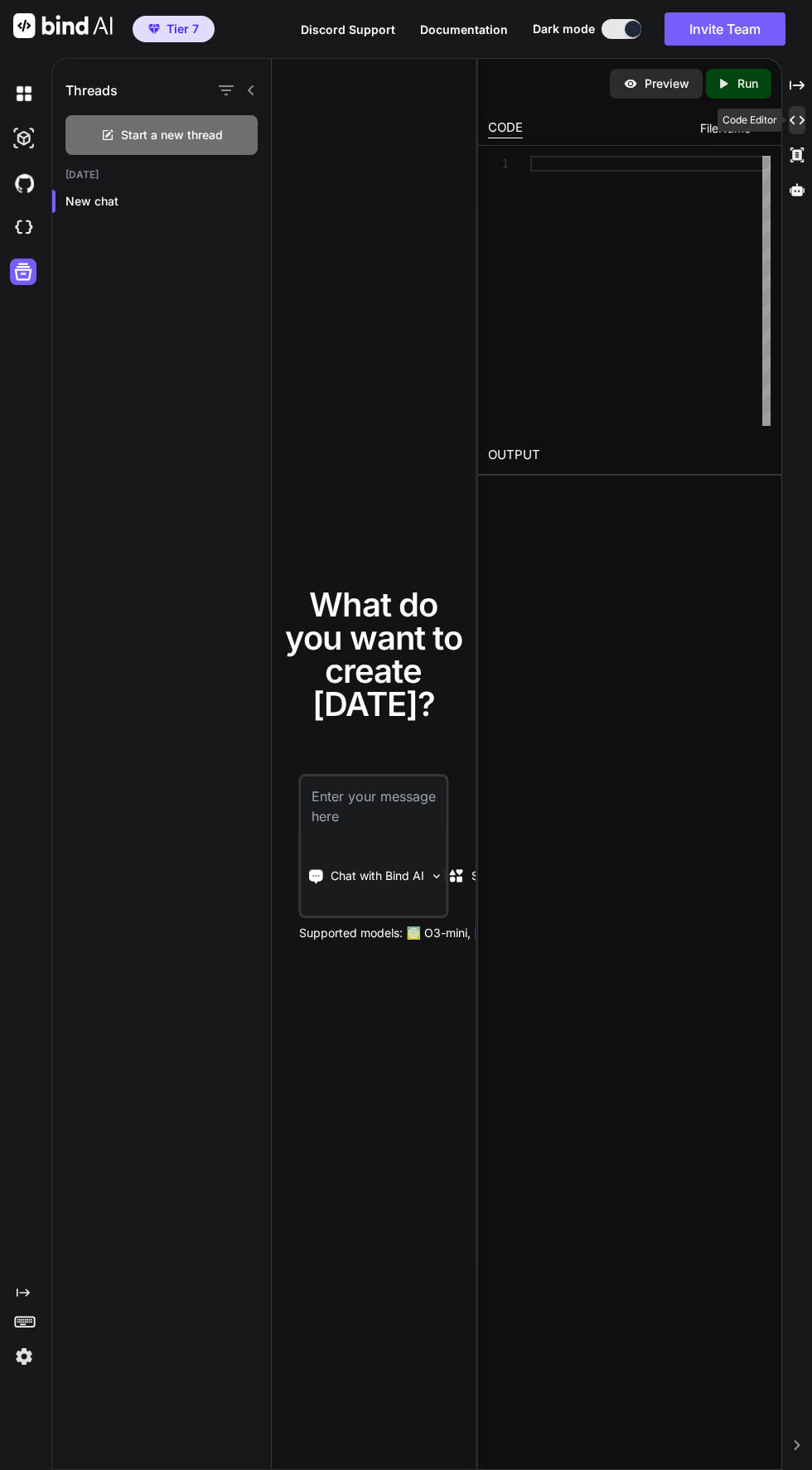
click at [796, 155] on icon "Created with Pixso." at bounding box center [797, 155] width 15 height 15
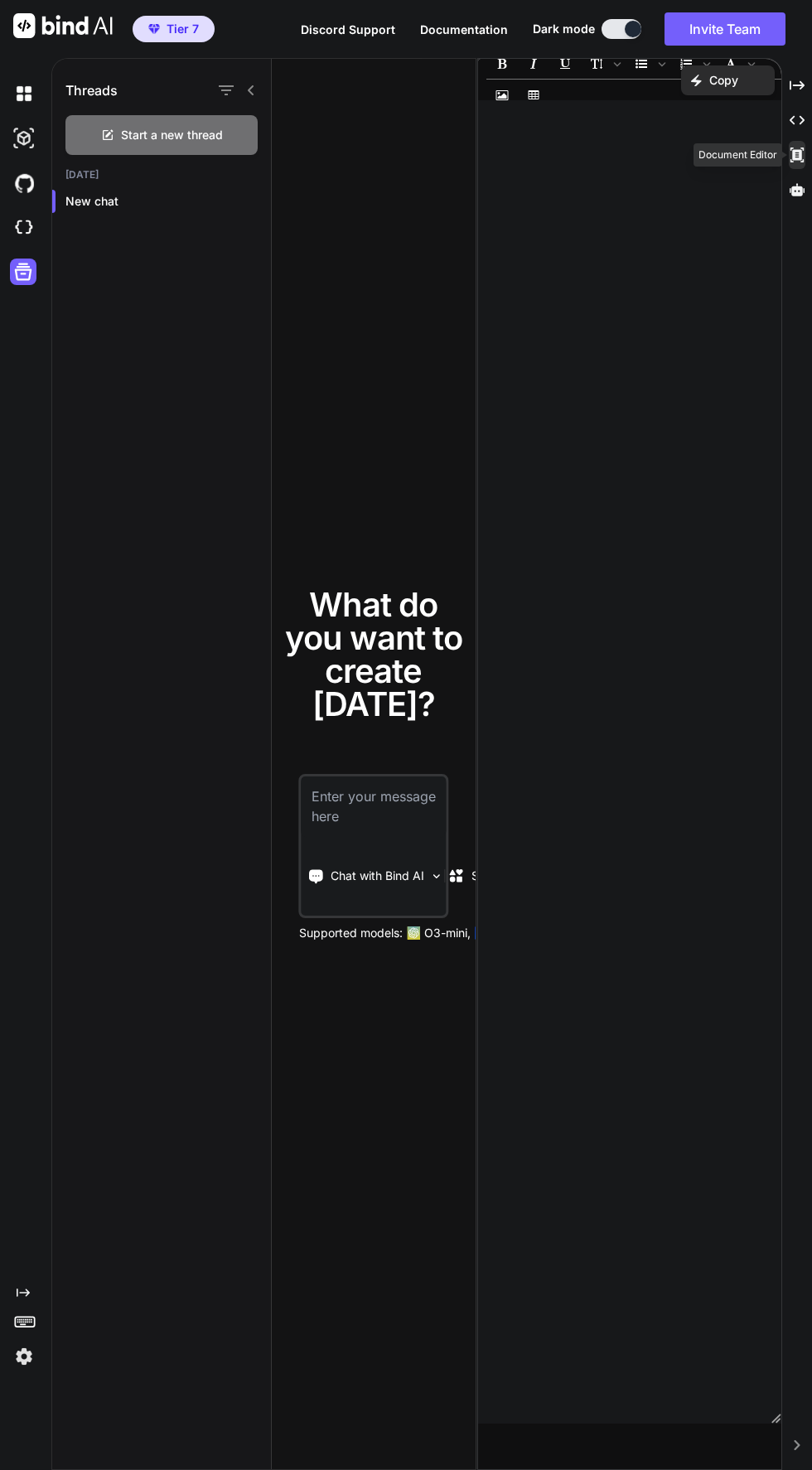
click at [796, 190] on icon at bounding box center [797, 189] width 15 height 12
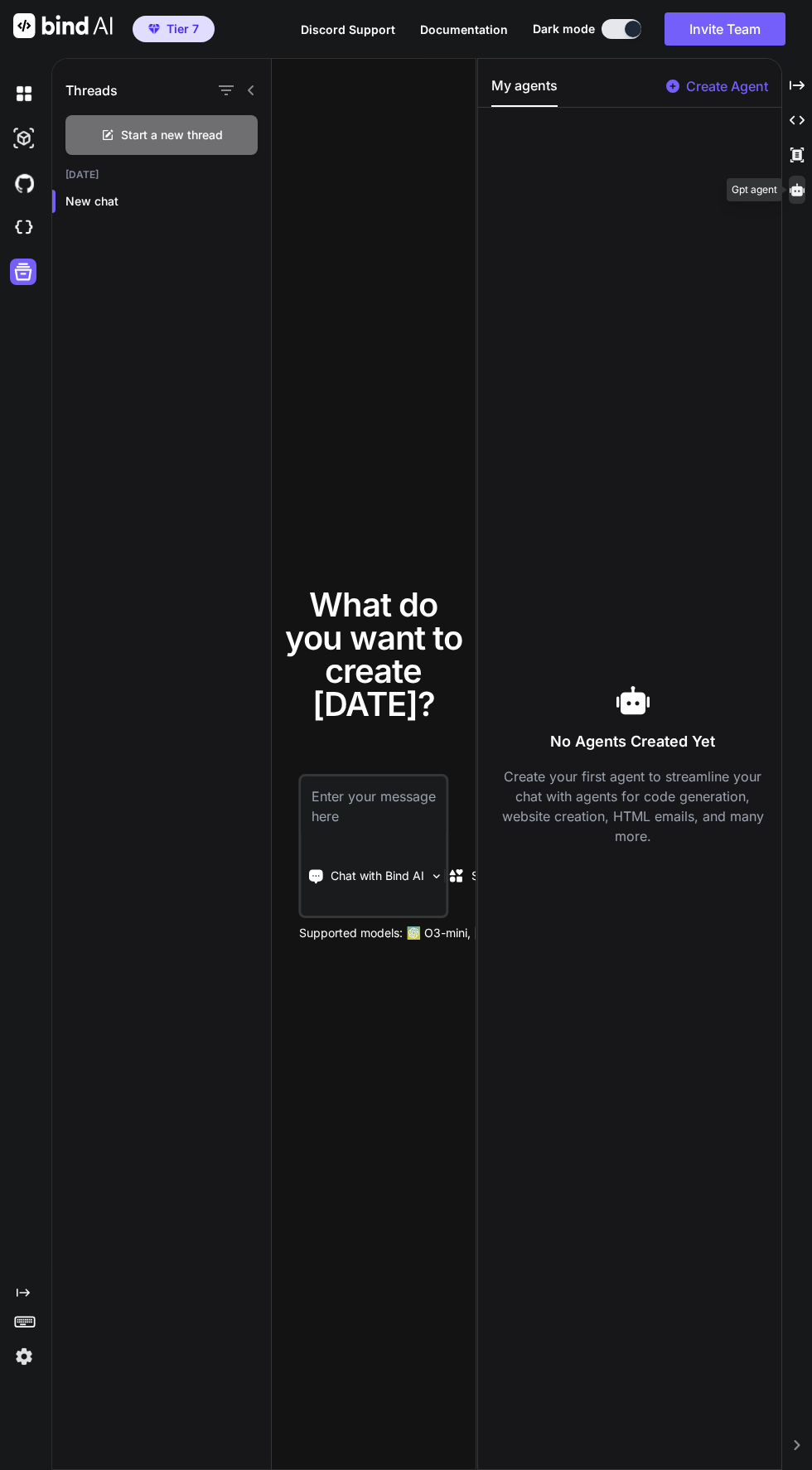
click at [25, 1370] on img at bounding box center [24, 1357] width 28 height 29
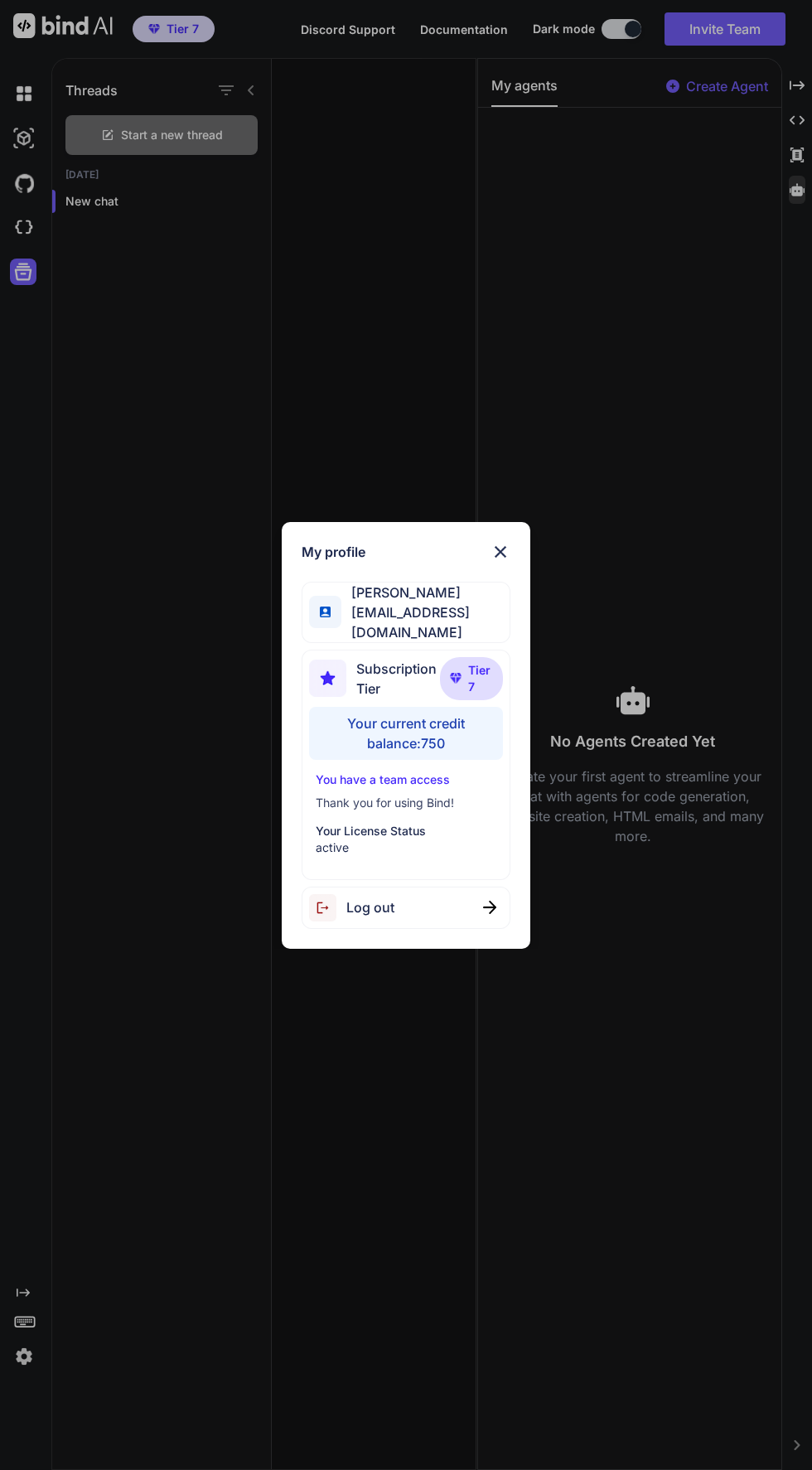
click at [26, 138] on div "My profile Lasse Soininen lasse.soininen@oui-fi.com Subscription Tier Tier 7 Yo…" at bounding box center [406, 735] width 812 height 1470
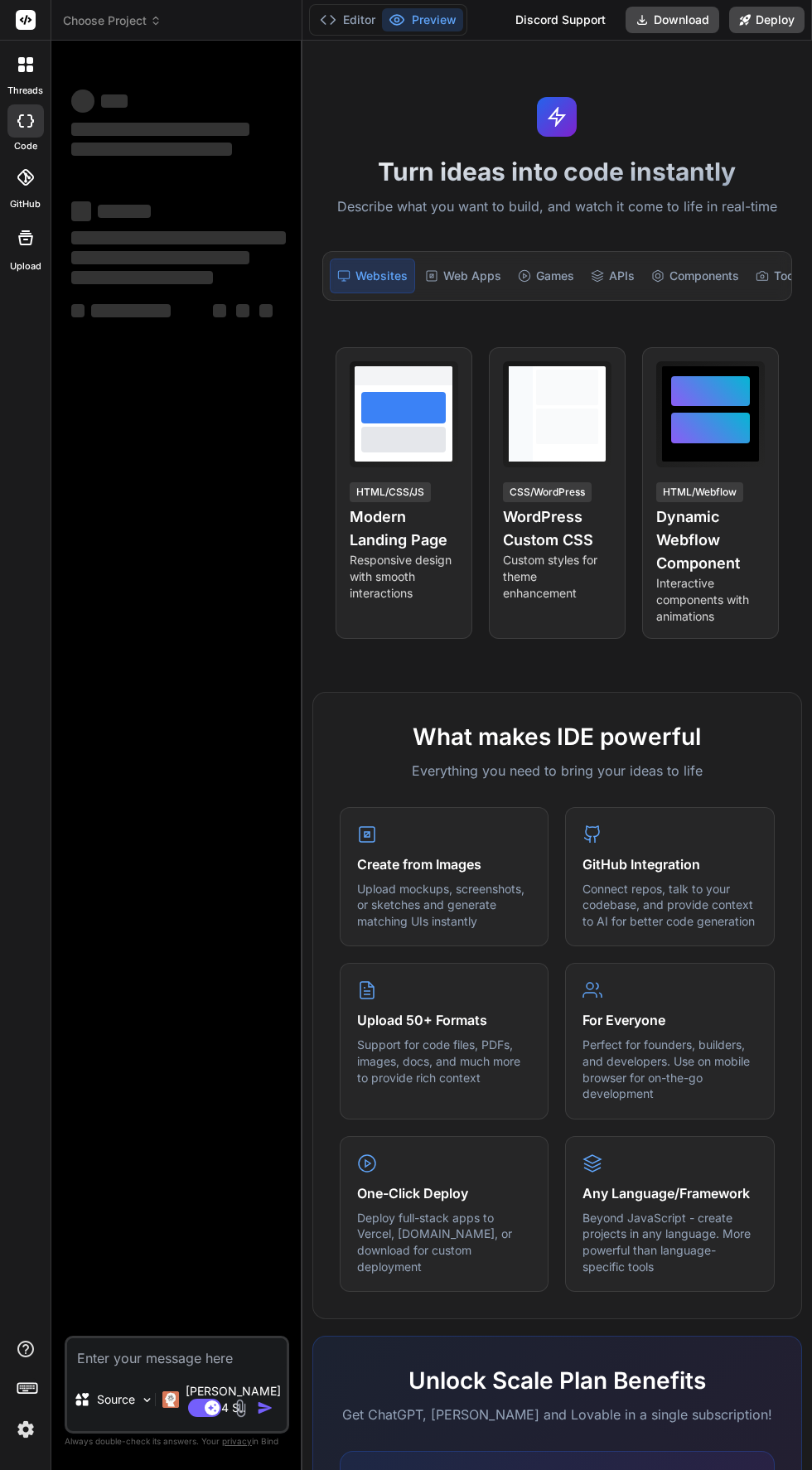
type textarea "x"
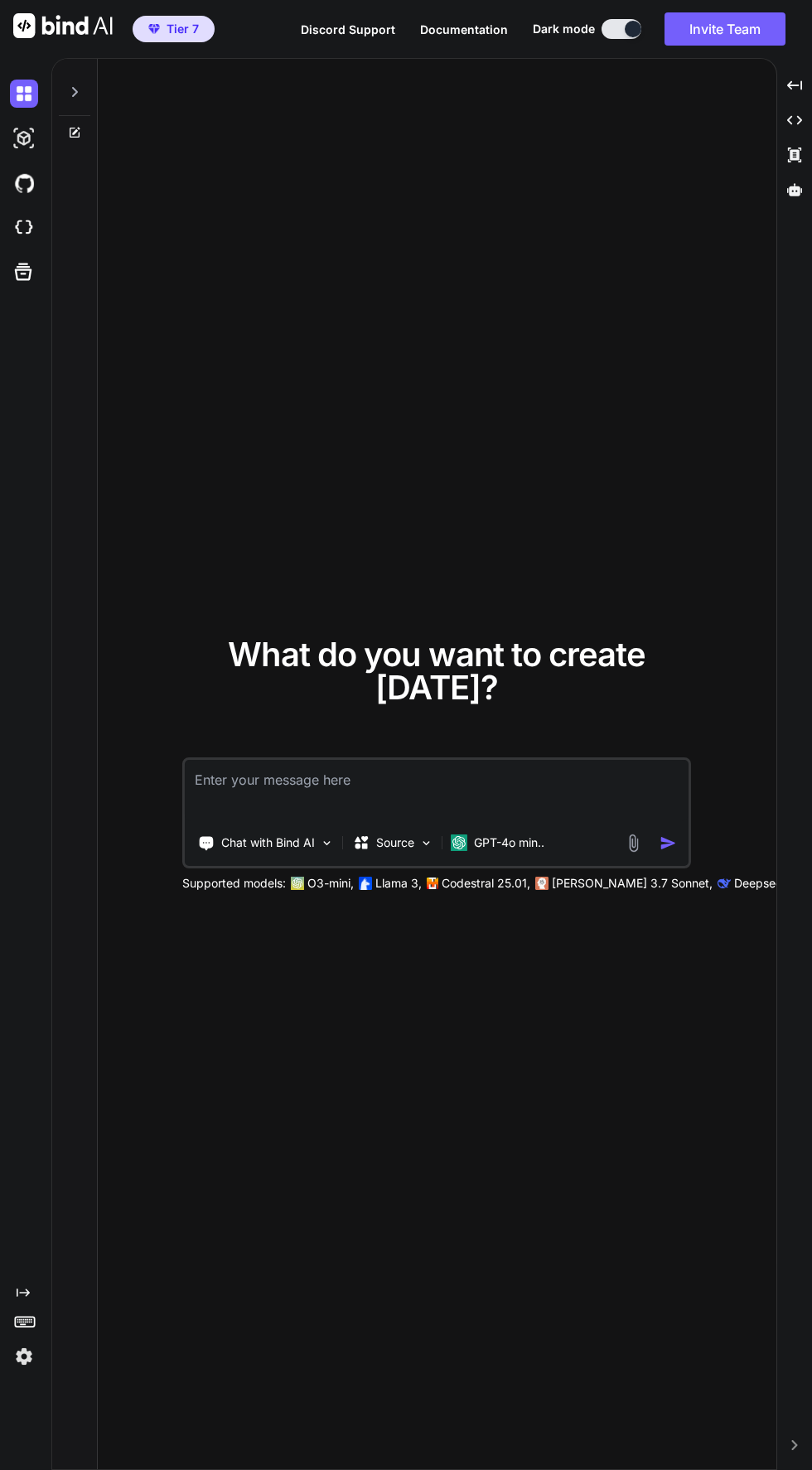
click at [327, 850] on img at bounding box center [327, 843] width 14 height 14
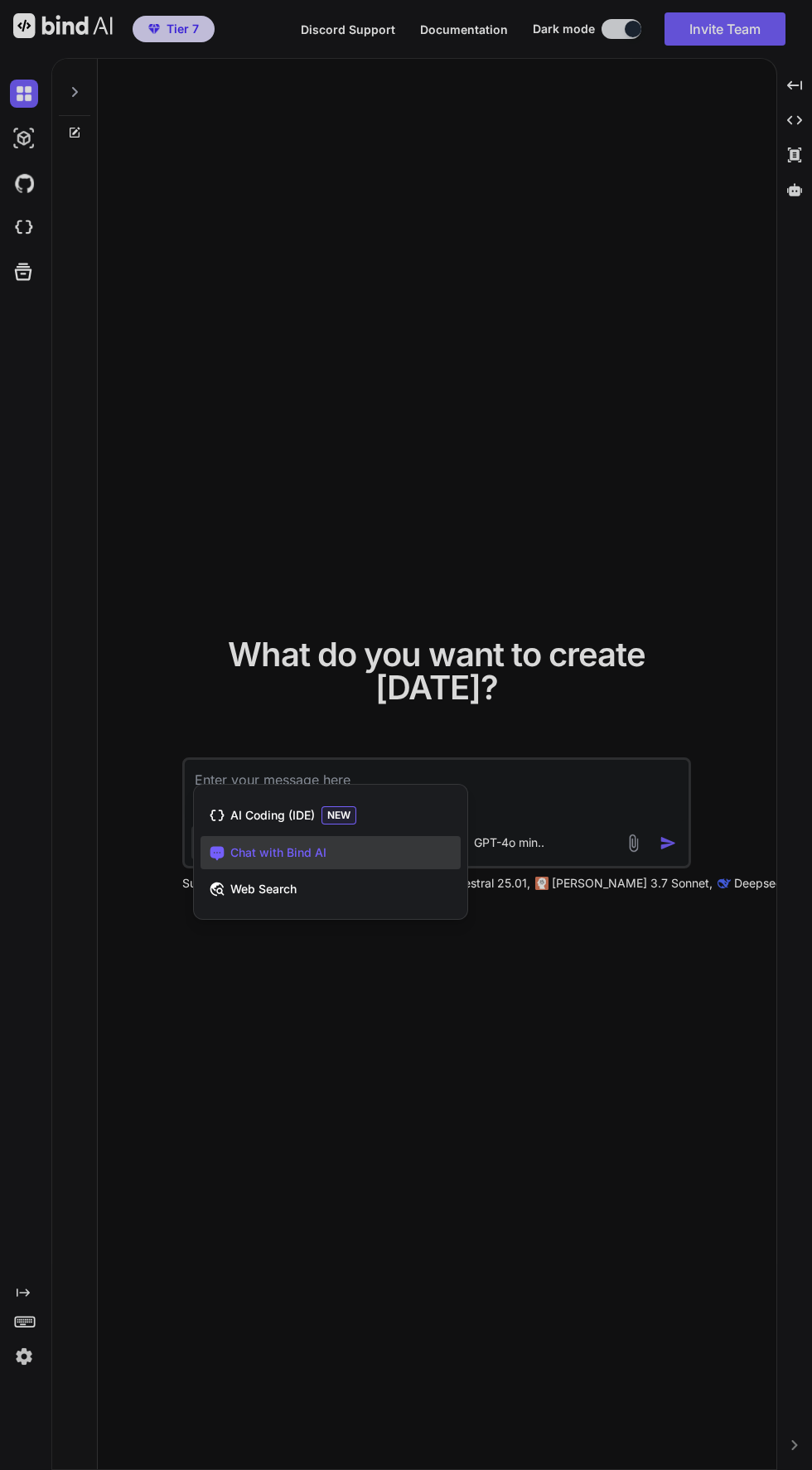
click at [464, 1134] on div at bounding box center [406, 735] width 812 height 1470
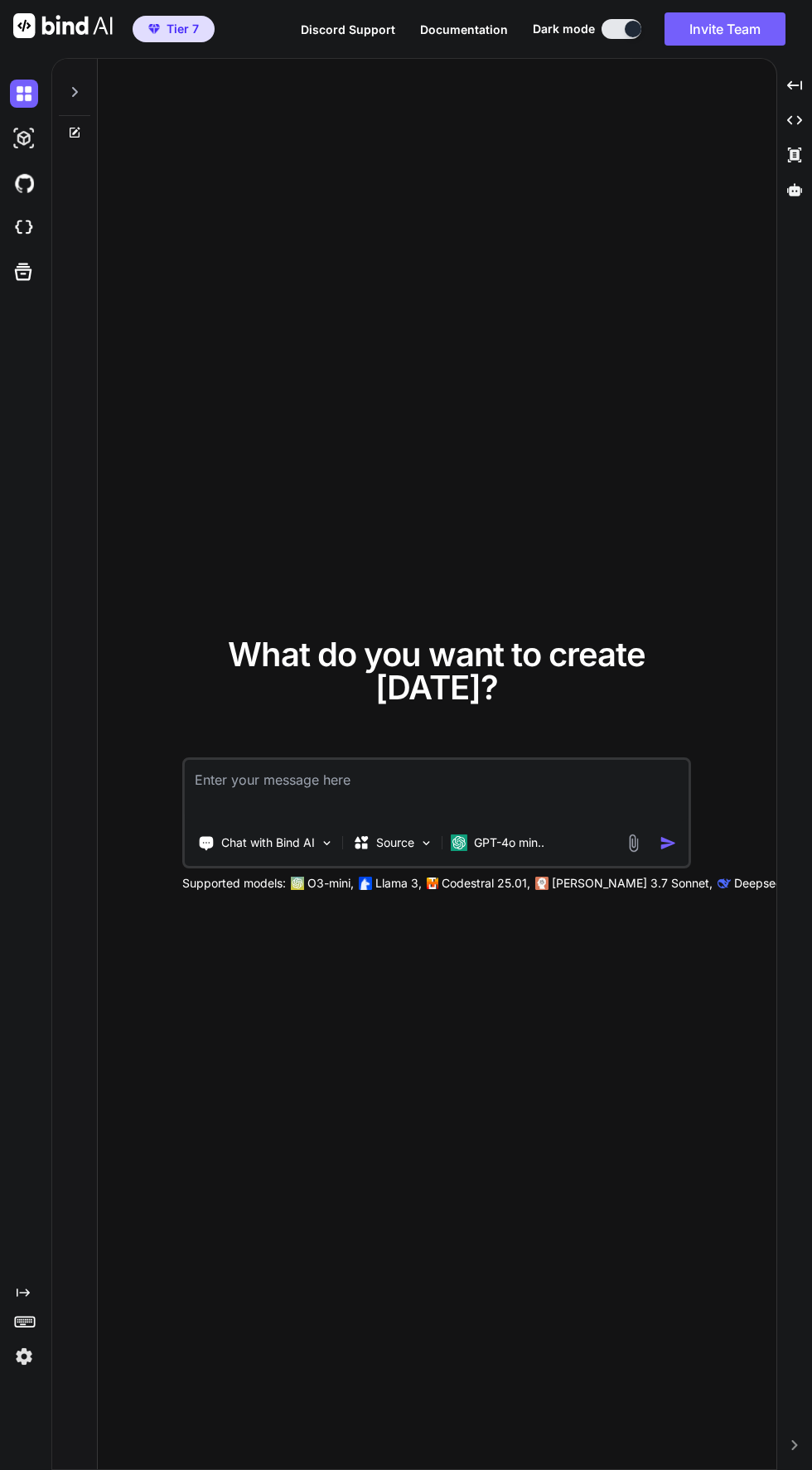
click at [402, 851] on p "Source" at bounding box center [395, 842] width 38 height 16
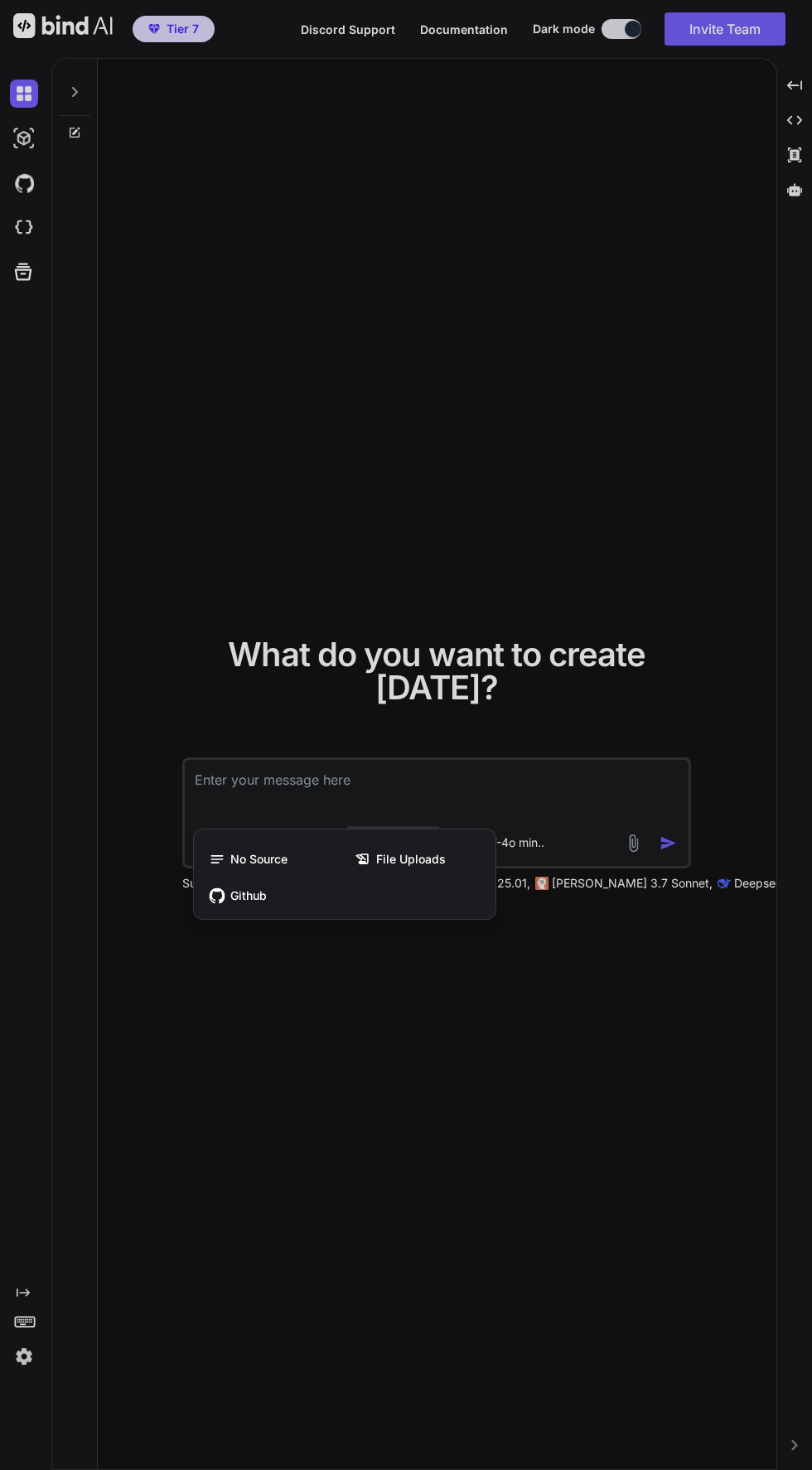
click at [490, 1195] on div at bounding box center [406, 735] width 812 height 1470
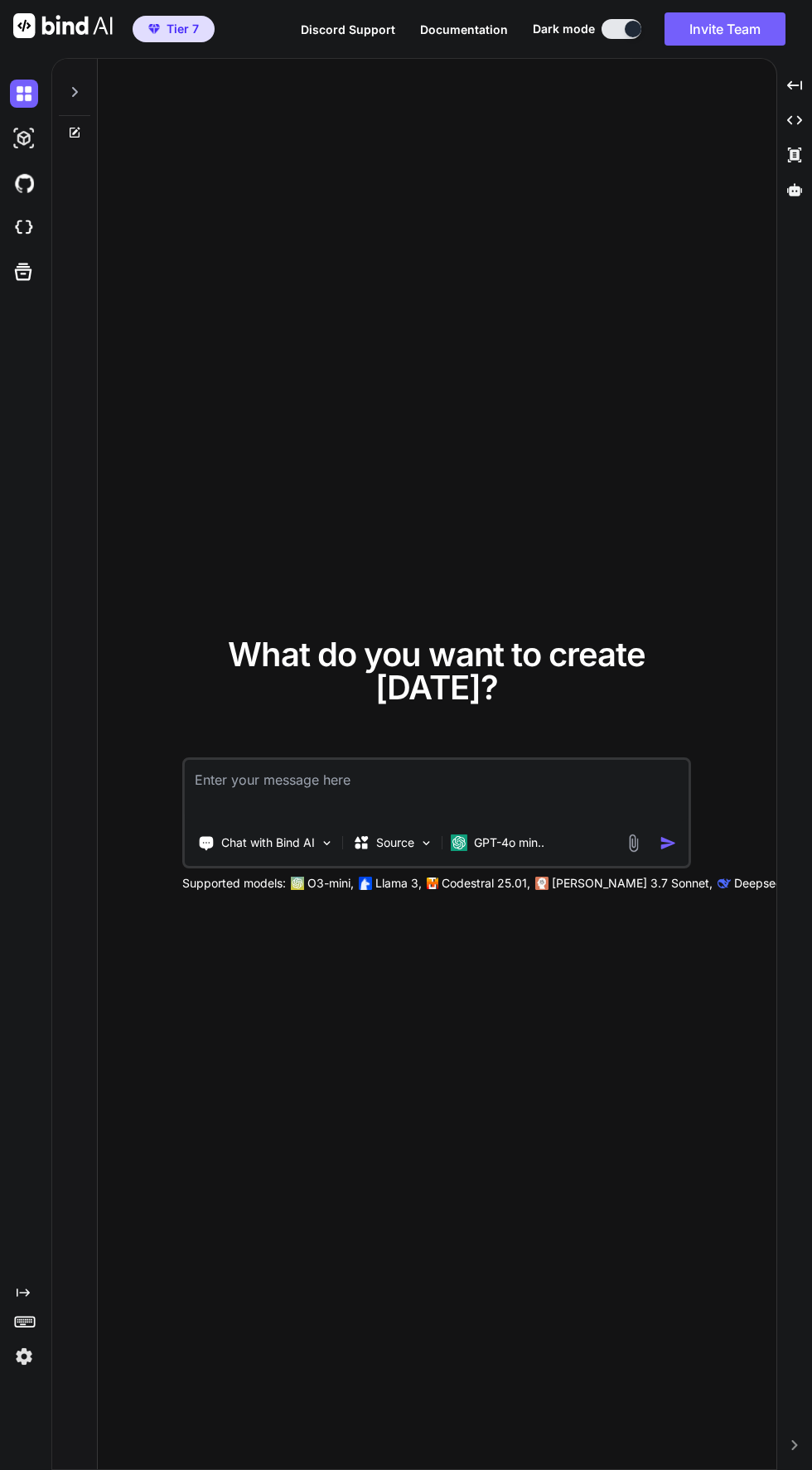
click at [521, 851] on p "GPT-4o min.." at bounding box center [509, 842] width 70 height 16
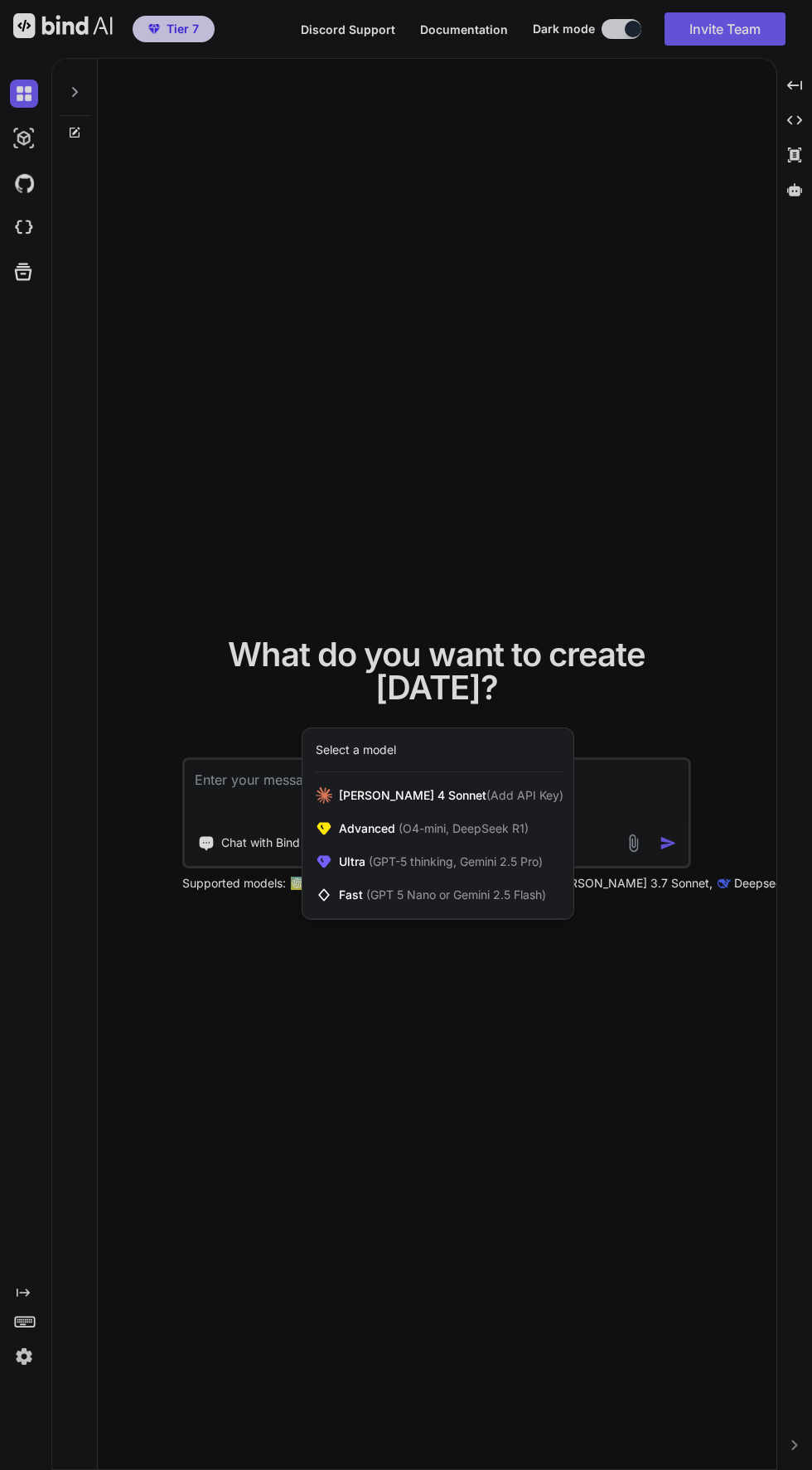
click at [549, 1257] on div at bounding box center [406, 735] width 812 height 1470
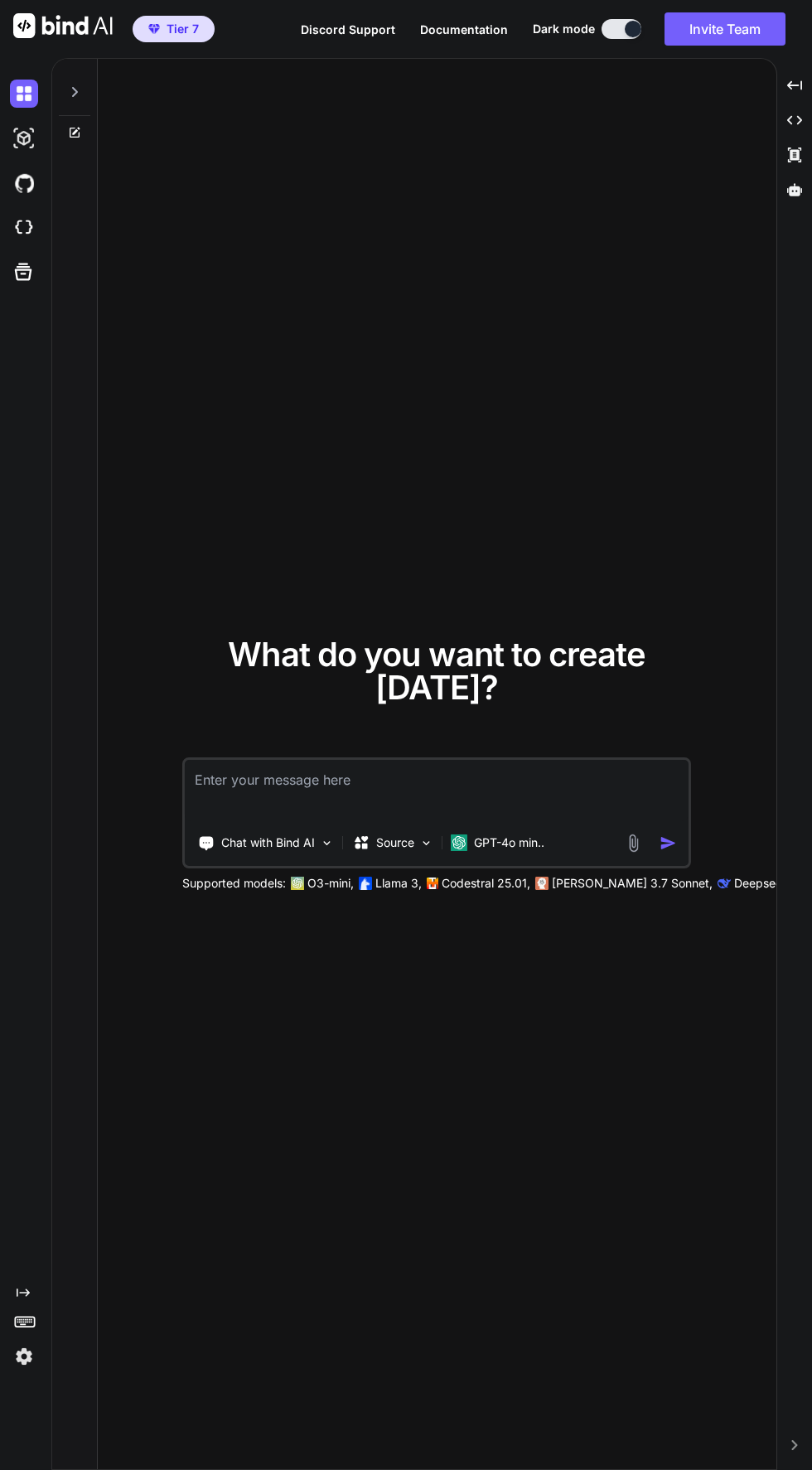
click at [514, 851] on p "GPT-4o min.." at bounding box center [509, 842] width 70 height 16
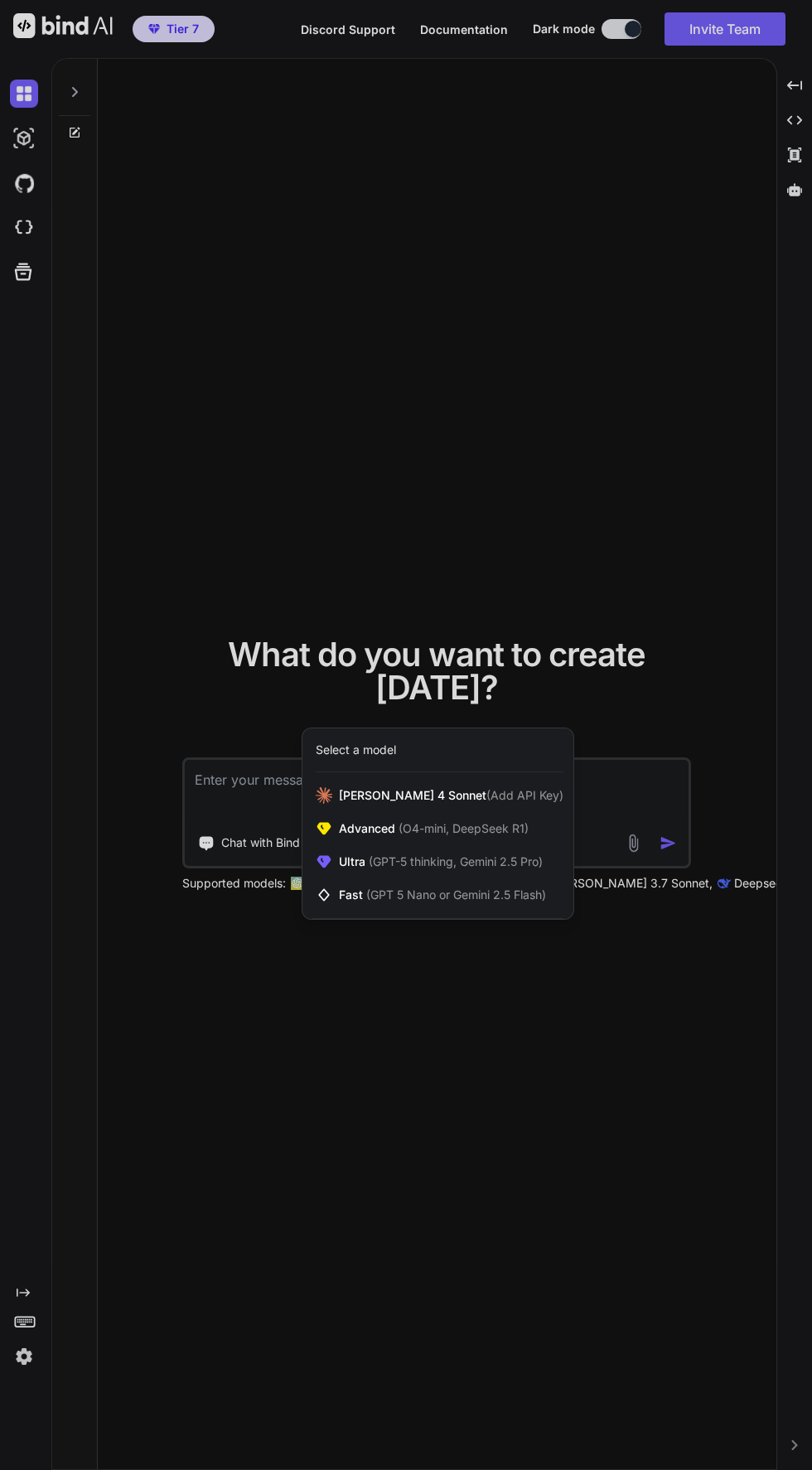
click at [476, 869] on span "(GPT-5 thinking, Gemini 2.5 Pro)" at bounding box center [454, 861] width 178 height 14
type textarea "x"
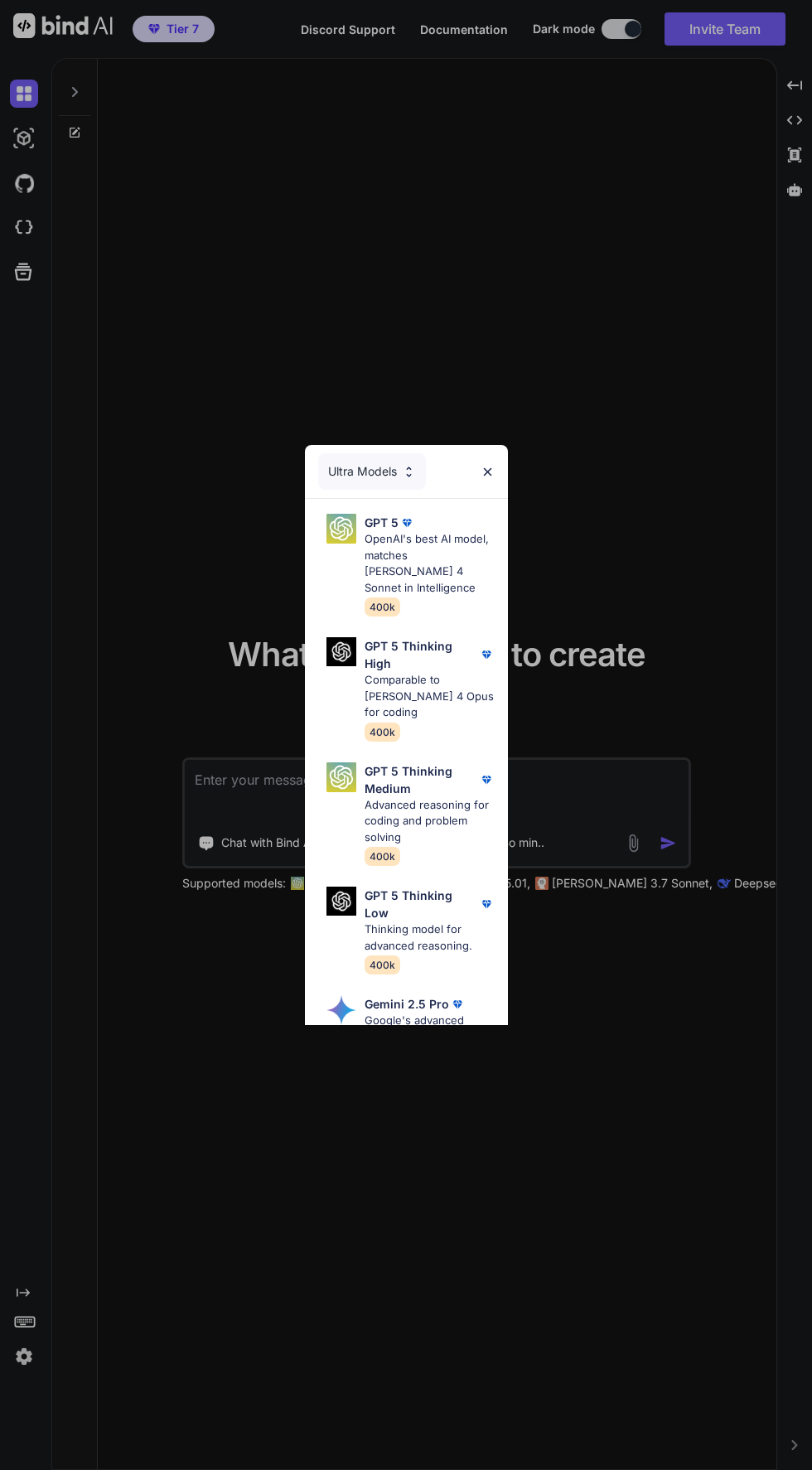
click at [566, 1295] on div "Ultra Models GPT 5 OpenAI's best AI model, matches [PERSON_NAME] 4 Sonnet in In…" at bounding box center [406, 735] width 812 height 1470
